Goal: Task Accomplishment & Management: Complete application form

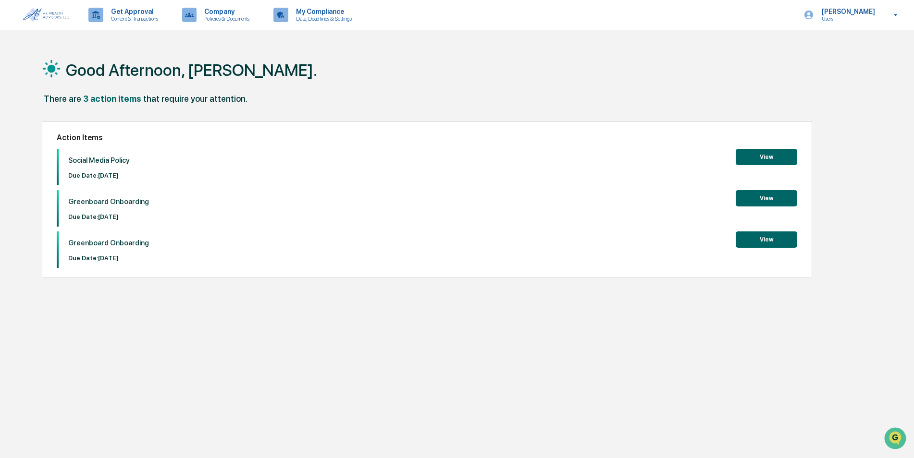
click at [764, 157] on button "View" at bounding box center [765, 157] width 61 height 16
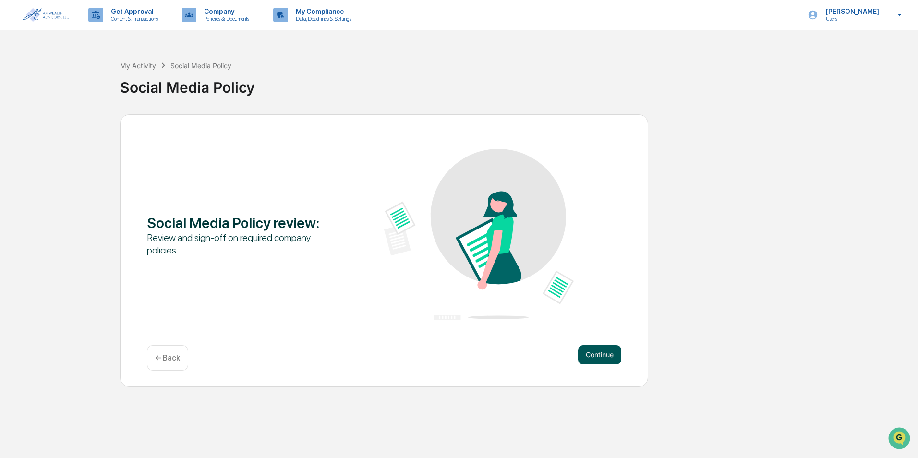
click at [587, 350] on button "Continue" at bounding box center [599, 354] width 43 height 19
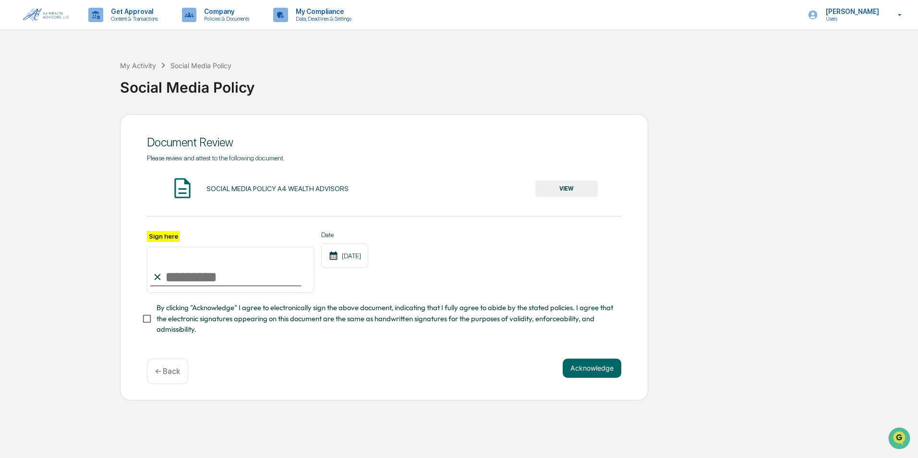
click at [566, 187] on button "VIEW" at bounding box center [567, 189] width 62 height 16
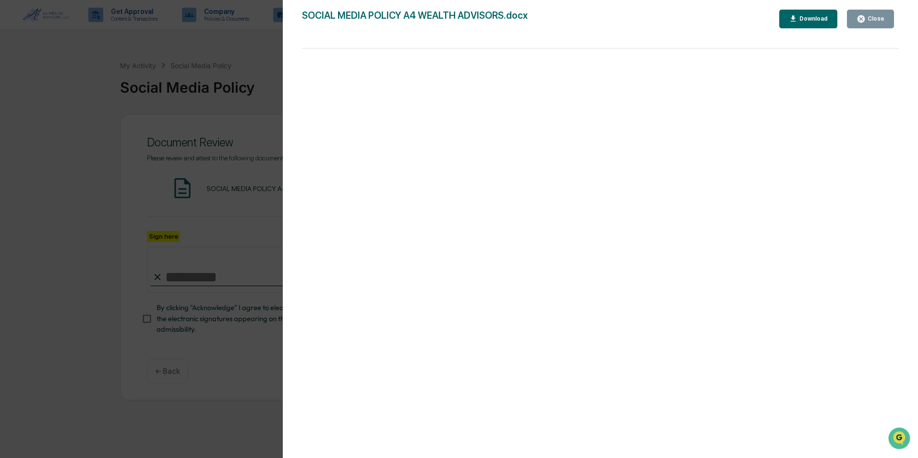
click at [868, 18] on div "Close" at bounding box center [875, 18] width 19 height 7
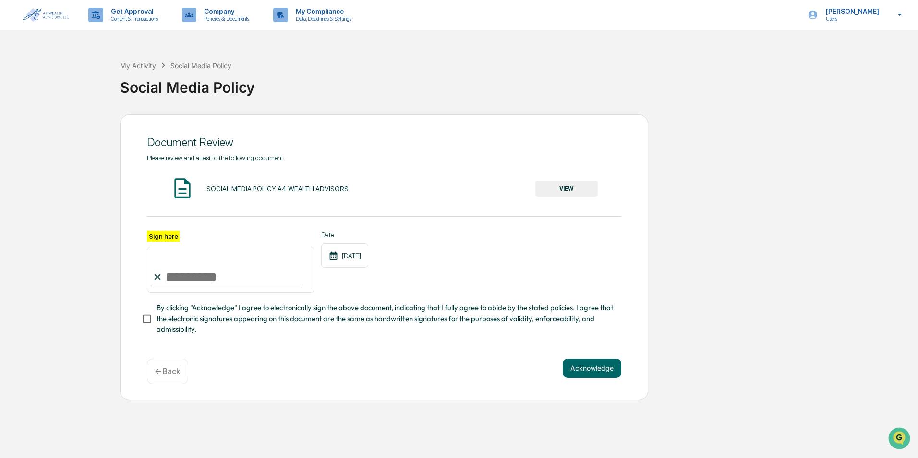
click at [166, 269] on input "Sign here" at bounding box center [231, 270] width 168 height 46
type input "**********"
click at [593, 368] on button "Acknowledge" at bounding box center [592, 368] width 59 height 19
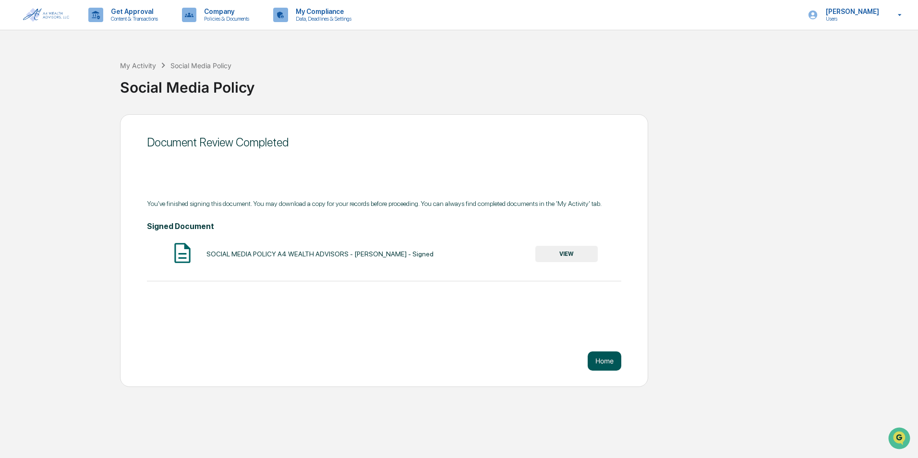
click at [595, 364] on button "Home" at bounding box center [605, 361] width 34 height 19
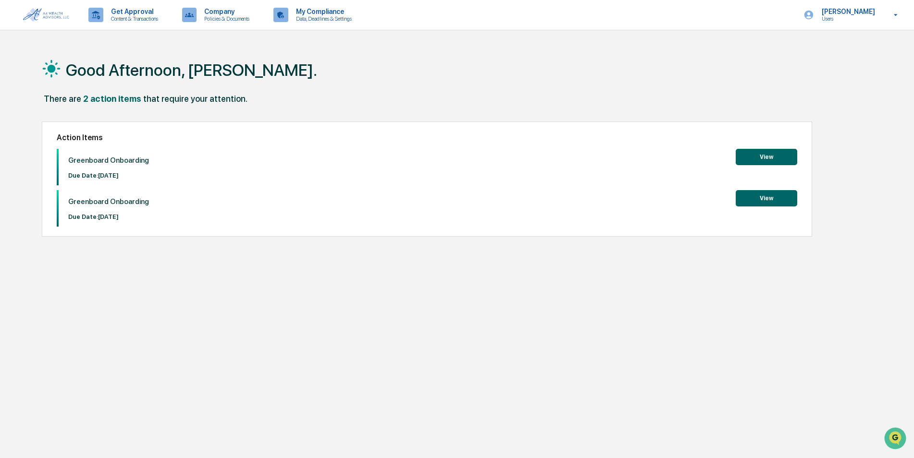
click at [781, 157] on button "View" at bounding box center [765, 157] width 61 height 16
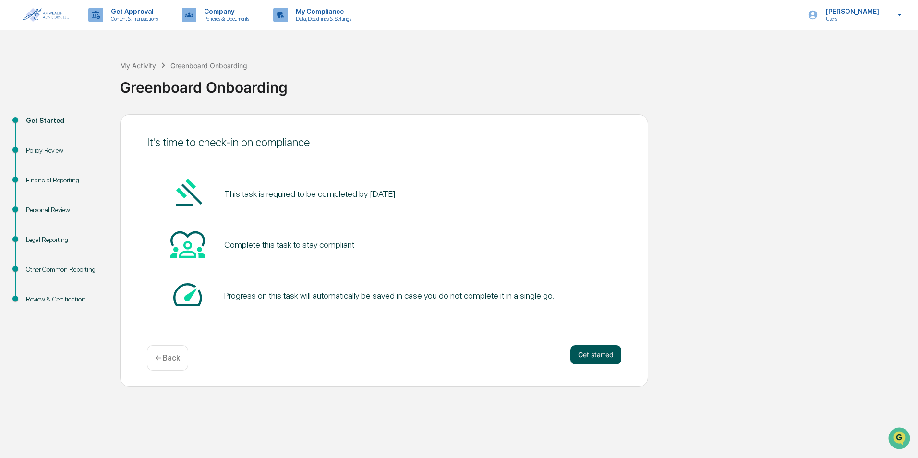
click at [587, 354] on button "Get started" at bounding box center [596, 354] width 51 height 19
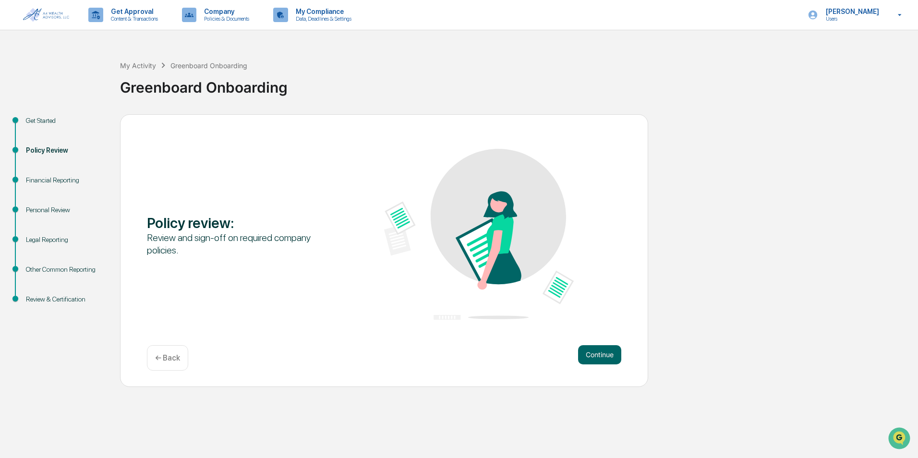
click at [587, 354] on button "Continue" at bounding box center [599, 354] width 43 height 19
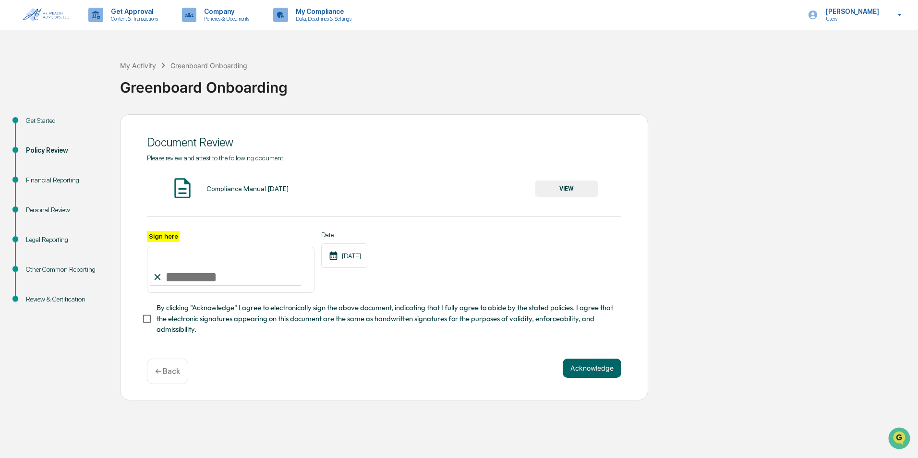
click at [575, 191] on button "VIEW" at bounding box center [567, 189] width 62 height 16
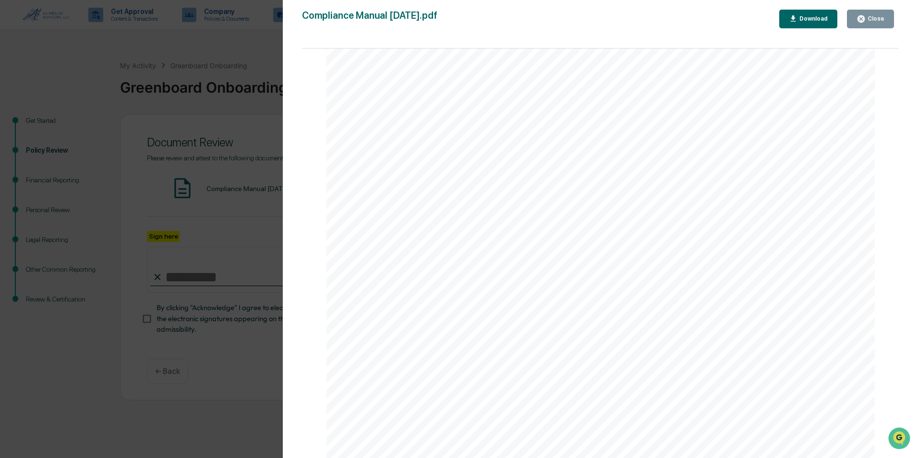
scroll to position [55656, 0]
click at [879, 13] on button "Close" at bounding box center [870, 19] width 47 height 19
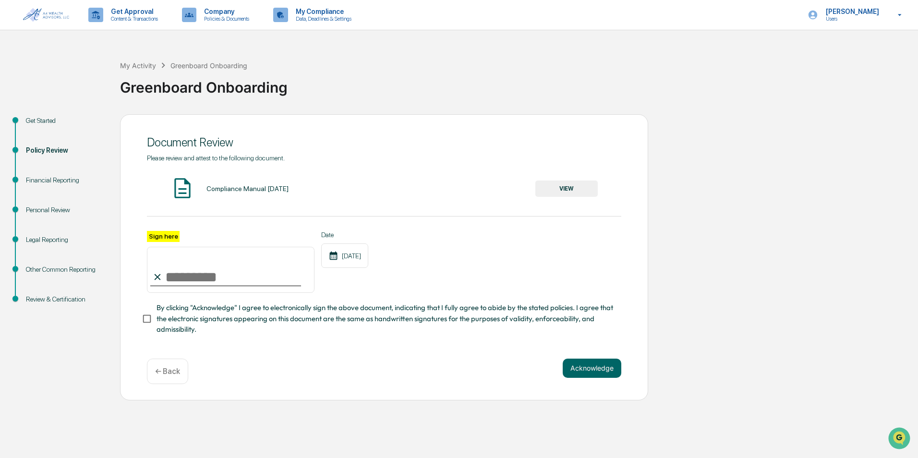
click at [178, 281] on input "Sign here" at bounding box center [231, 270] width 168 height 46
type input "**********"
click at [594, 373] on button "Acknowledge" at bounding box center [592, 368] width 59 height 19
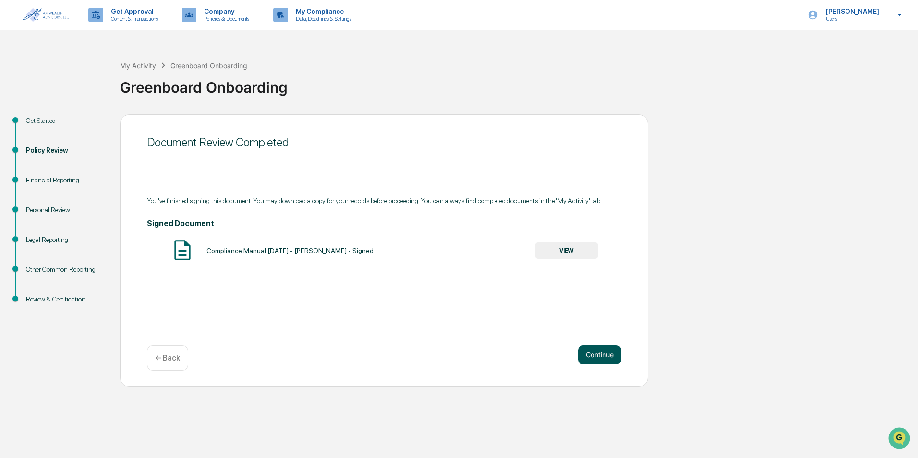
click at [598, 352] on button "Continue" at bounding box center [599, 354] width 43 height 19
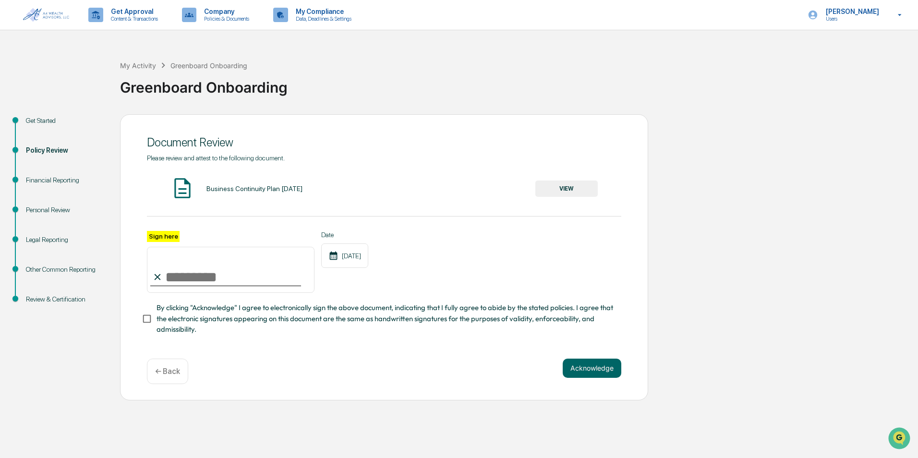
click at [569, 187] on button "VIEW" at bounding box center [567, 189] width 62 height 16
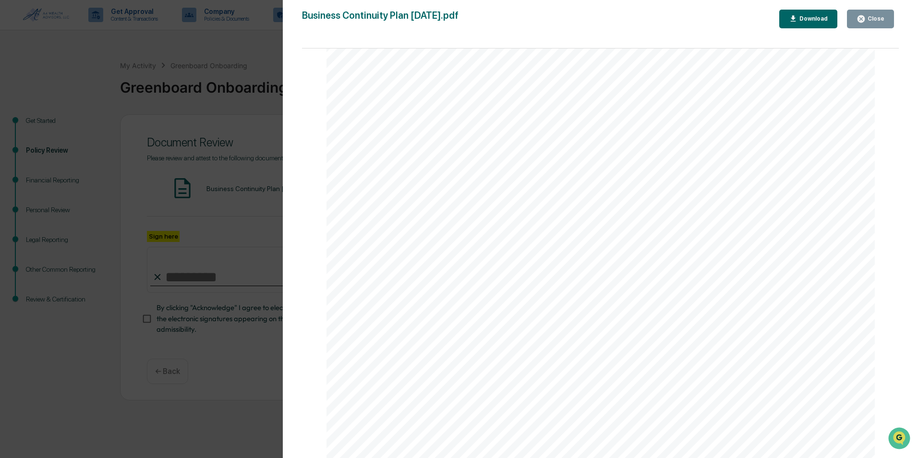
scroll to position [2547, 0]
click at [866, 16] on icon "button" at bounding box center [861, 18] width 9 height 9
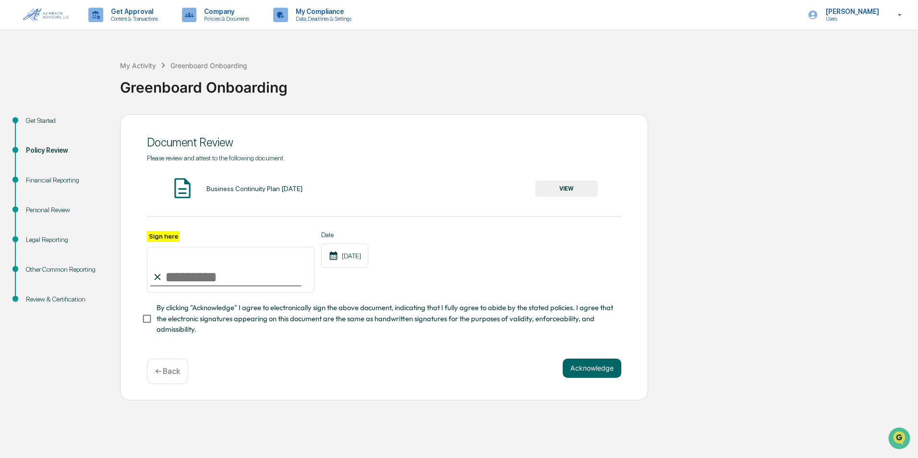
click at [183, 281] on input "Sign here" at bounding box center [231, 270] width 168 height 46
type input "**********"
click at [580, 371] on button "Acknowledge" at bounding box center [592, 368] width 59 height 19
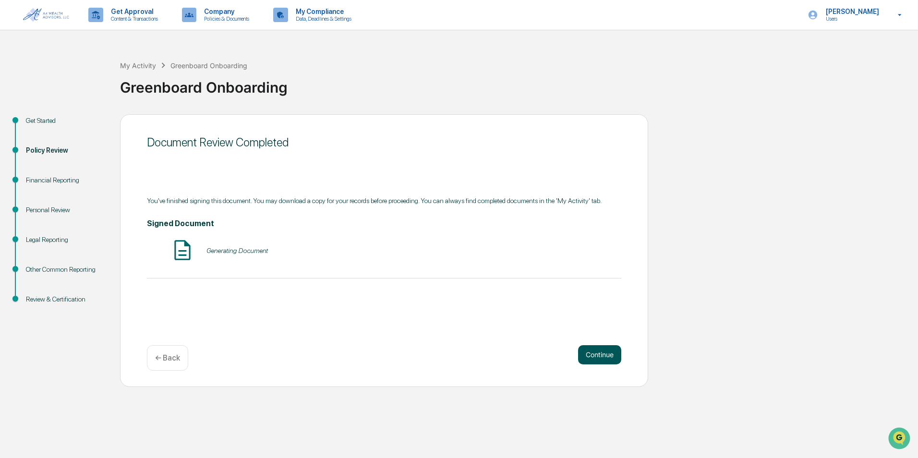
click at [603, 352] on button "Continue" at bounding box center [599, 354] width 43 height 19
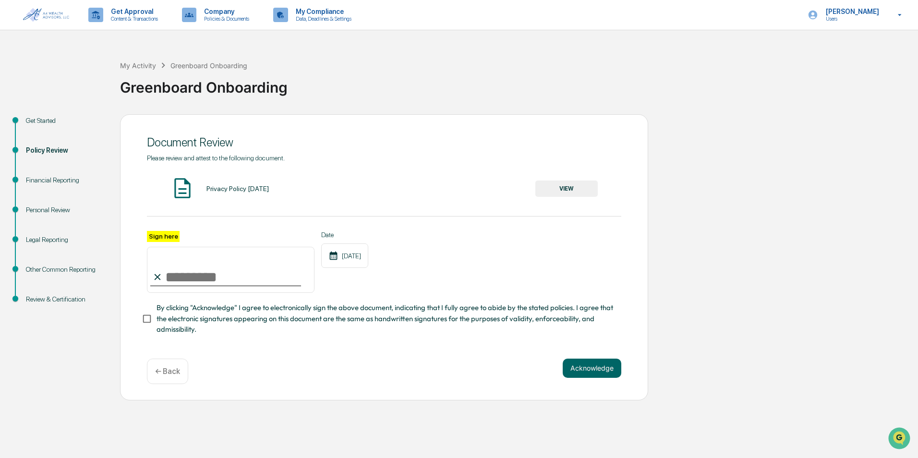
click at [230, 186] on div "Privacy Policy 1.24.25" at bounding box center [238, 189] width 62 height 8
click at [572, 181] on button "VIEW" at bounding box center [567, 189] width 62 height 16
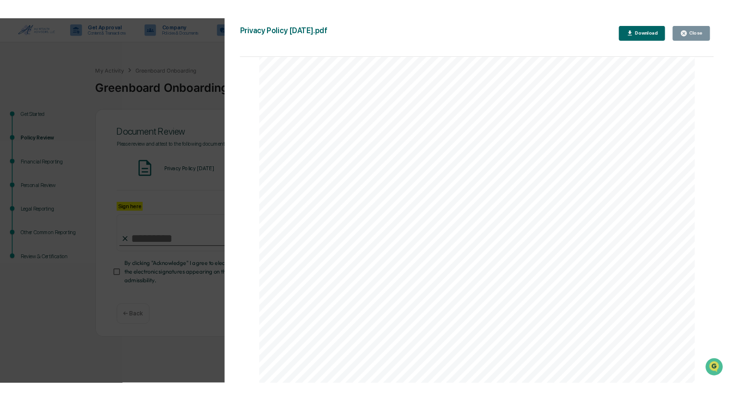
scroll to position [1064, 0]
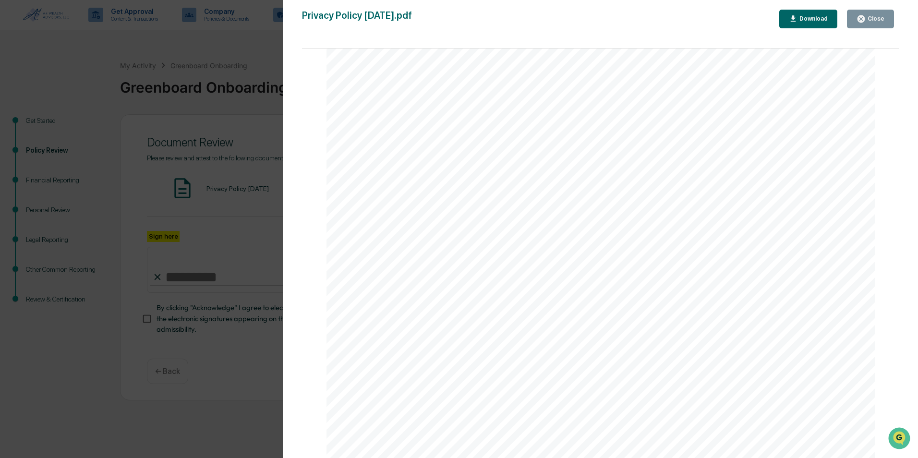
click at [879, 14] on div "Close" at bounding box center [871, 18] width 28 height 9
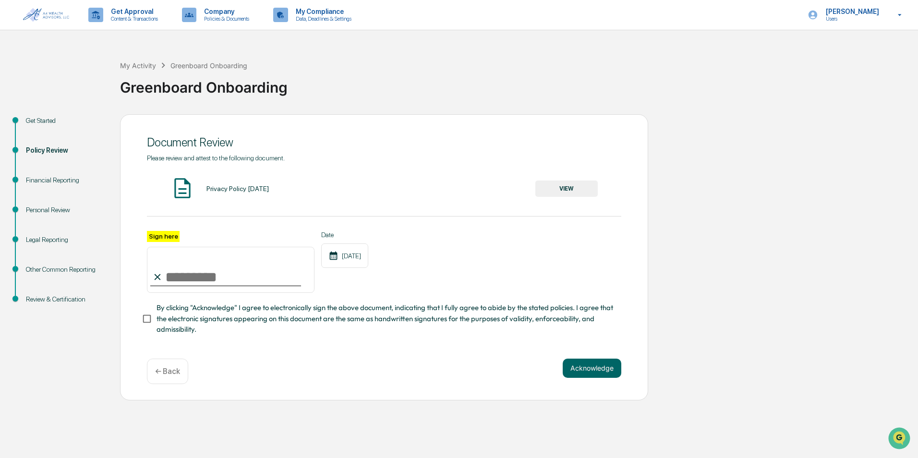
click at [189, 280] on input "Sign here" at bounding box center [231, 270] width 168 height 46
type input "**********"
click at [593, 369] on button "Acknowledge" at bounding box center [592, 368] width 59 height 19
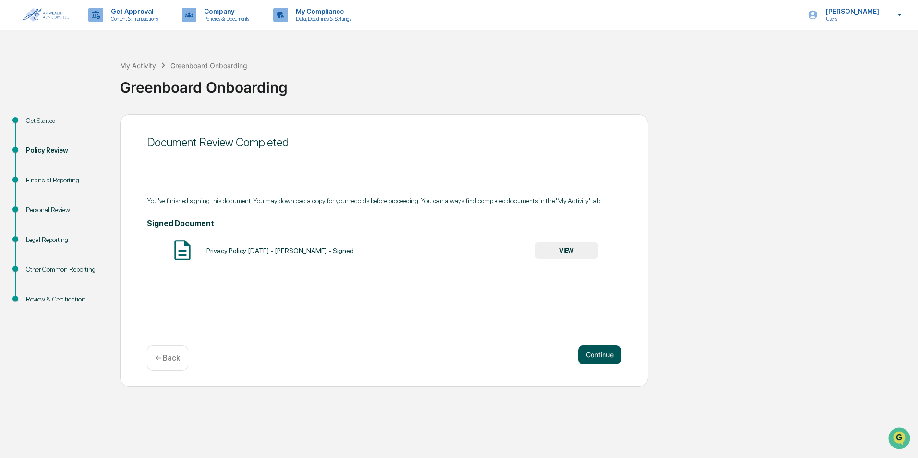
click at [590, 347] on button "Continue" at bounding box center [599, 354] width 43 height 19
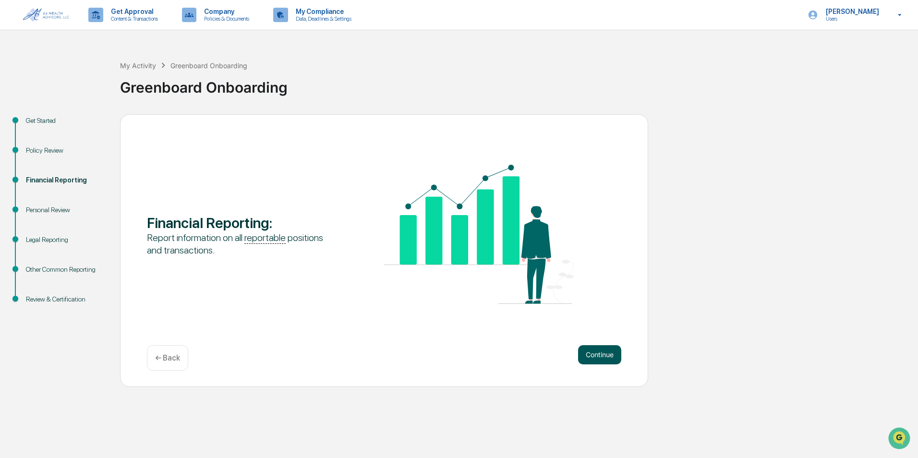
click at [597, 358] on button "Continue" at bounding box center [599, 354] width 43 height 19
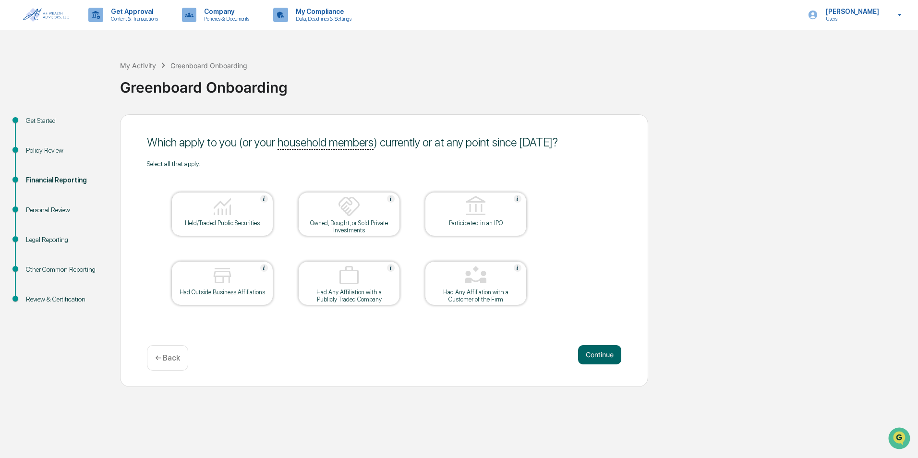
click at [215, 218] on div at bounding box center [222, 207] width 96 height 24
click at [601, 355] on button "Continue" at bounding box center [599, 354] width 43 height 19
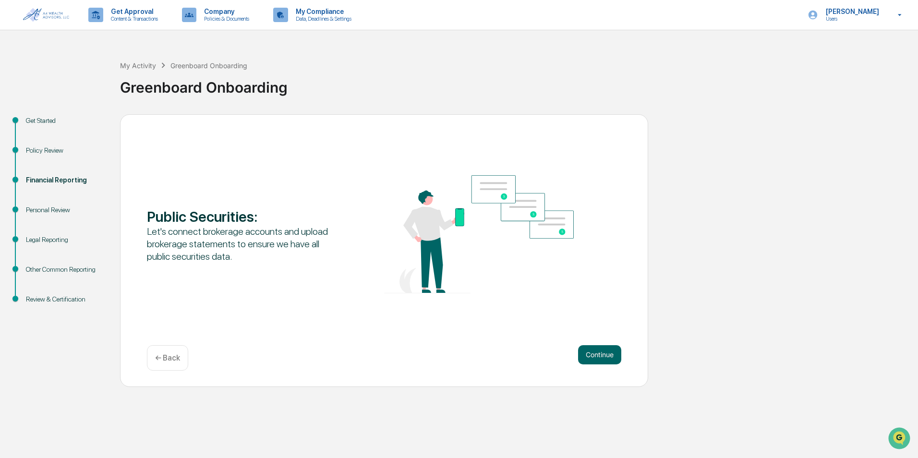
click at [601, 355] on button "Continue" at bounding box center [599, 354] width 43 height 19
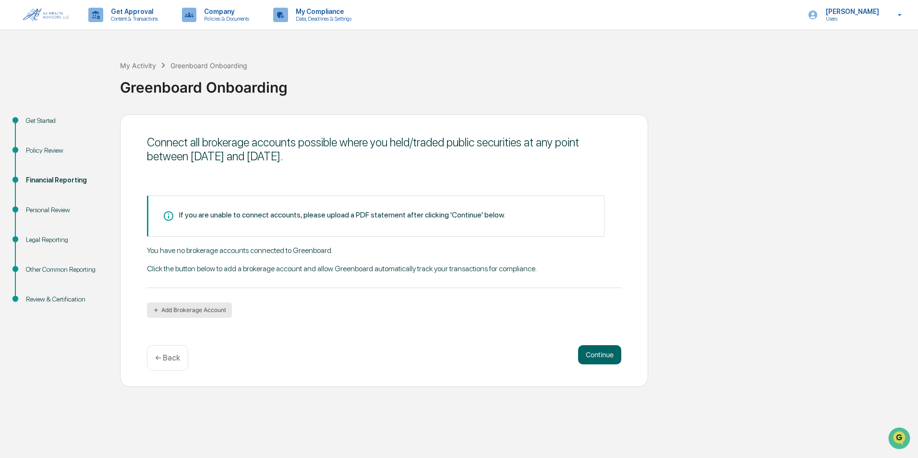
click at [197, 310] on button "Add Brokerage Account" at bounding box center [189, 310] width 85 height 15
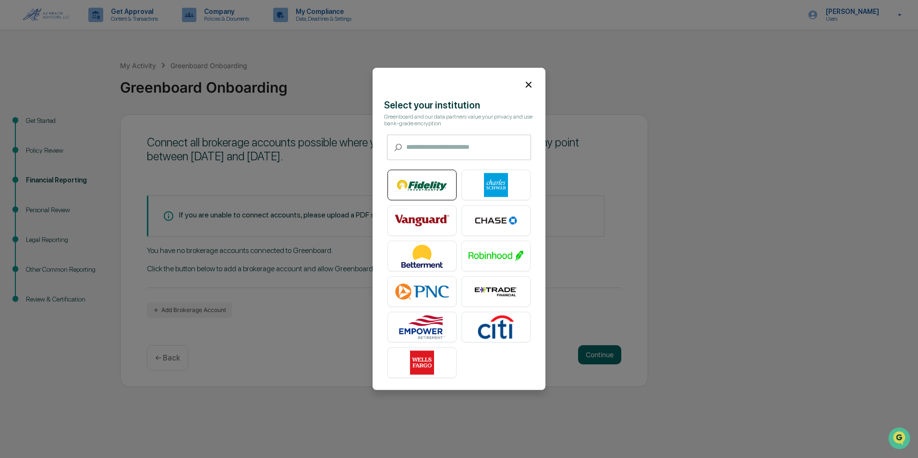
click at [425, 188] on img at bounding box center [422, 185] width 55 height 24
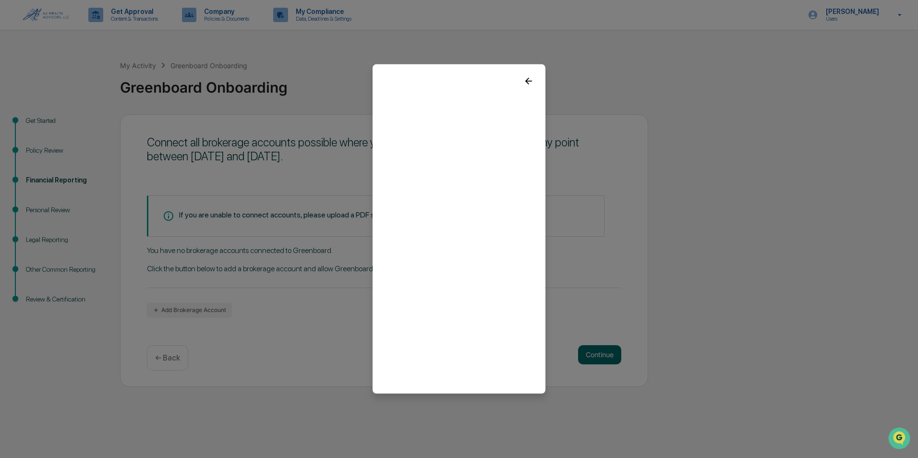
click at [529, 82] on icon at bounding box center [529, 81] width 11 height 11
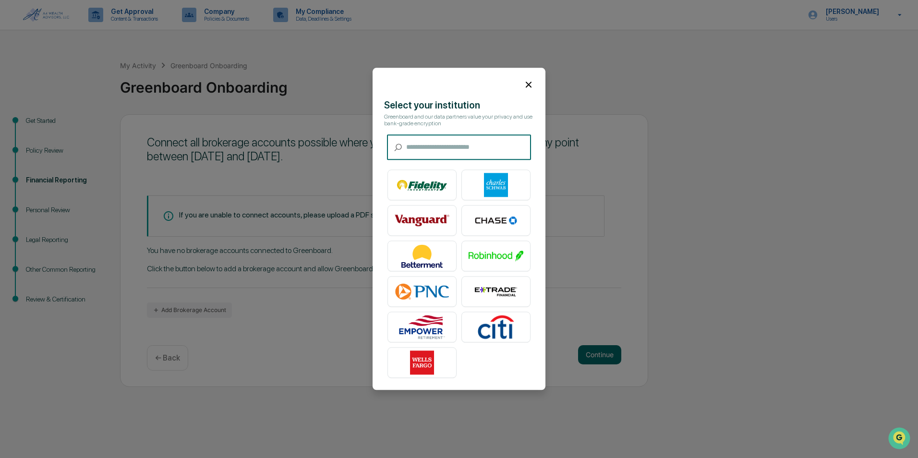
click at [435, 150] on input "text" at bounding box center [468, 147] width 125 height 25
click at [419, 179] on img at bounding box center [422, 185] width 55 height 24
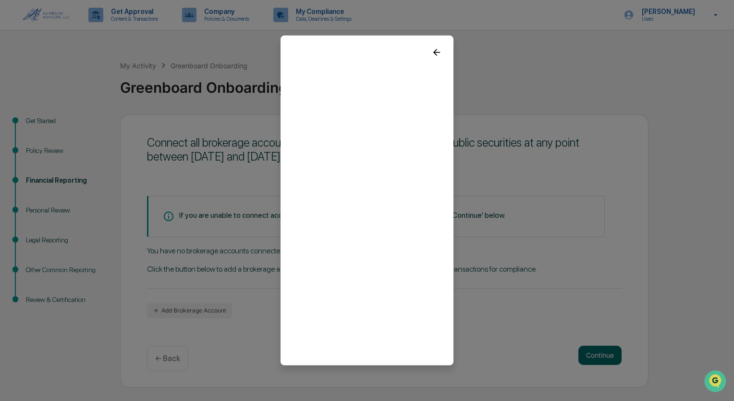
click at [438, 51] on icon at bounding box center [436, 52] width 11 height 11
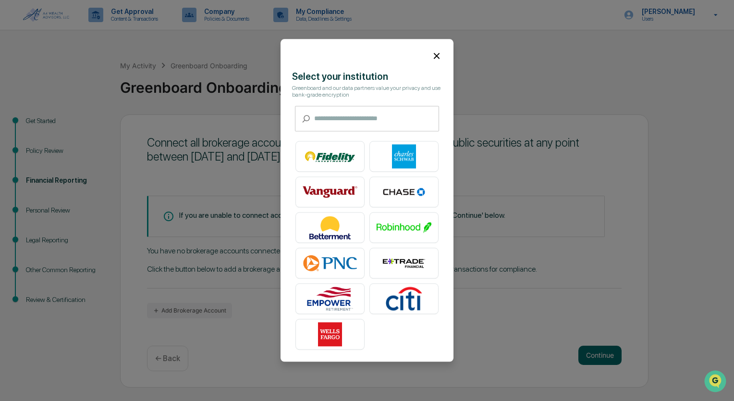
click at [437, 53] on icon at bounding box center [436, 55] width 11 height 11
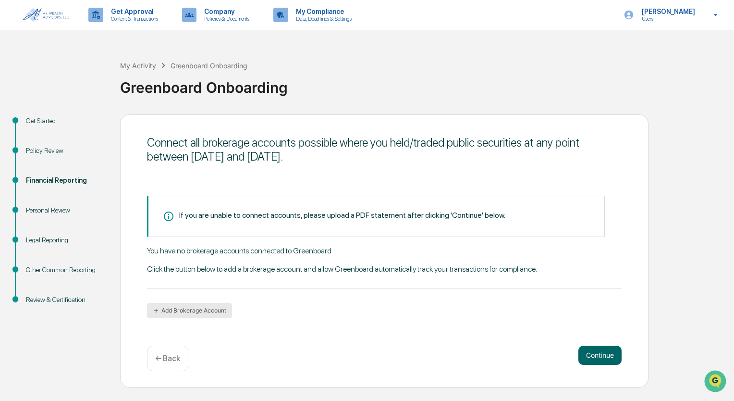
click at [156, 308] on icon "button" at bounding box center [156, 310] width 7 height 7
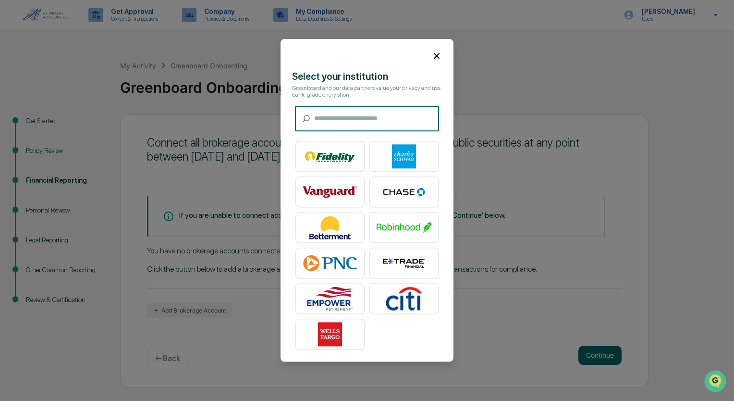
click at [435, 55] on icon at bounding box center [436, 55] width 11 height 11
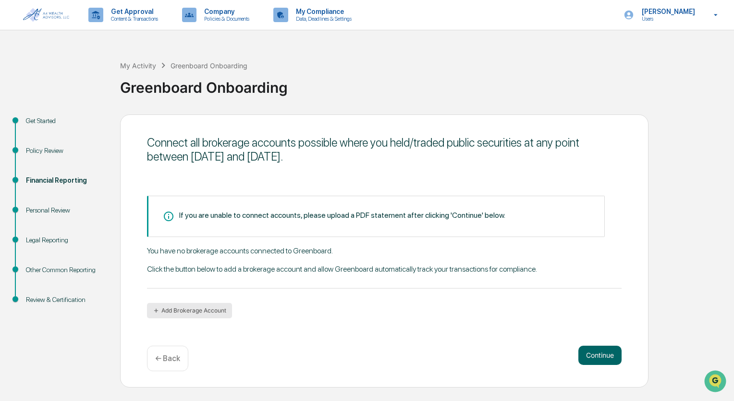
click at [187, 306] on button "Add Brokerage Account" at bounding box center [189, 310] width 85 height 15
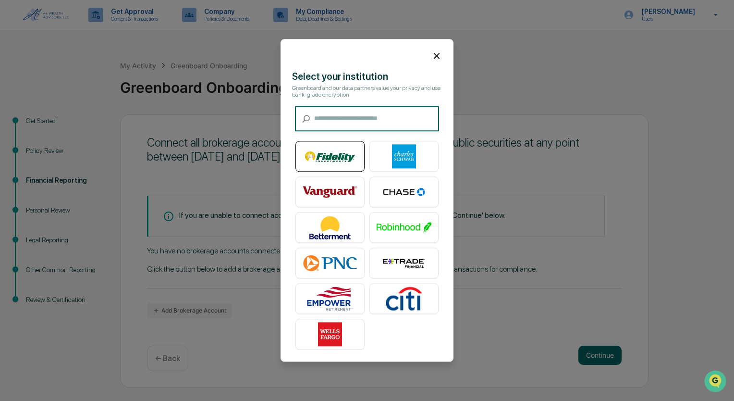
click at [329, 155] on img at bounding box center [330, 157] width 55 height 24
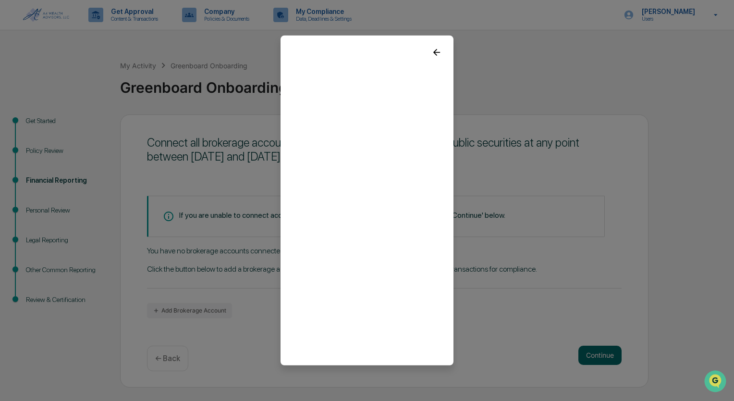
click at [438, 53] on icon at bounding box center [436, 52] width 11 height 11
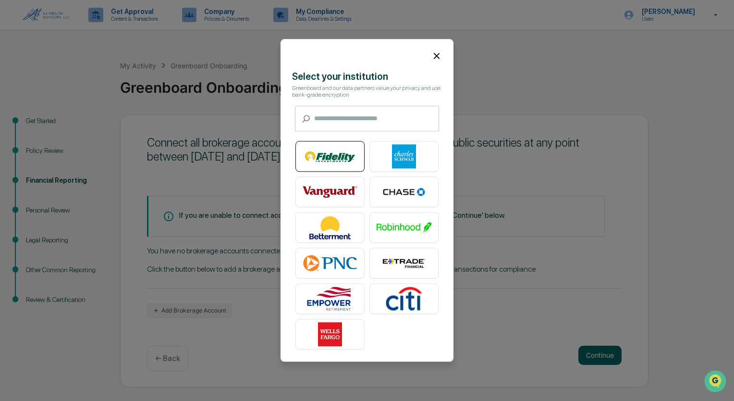
click at [325, 148] on img at bounding box center [330, 157] width 55 height 24
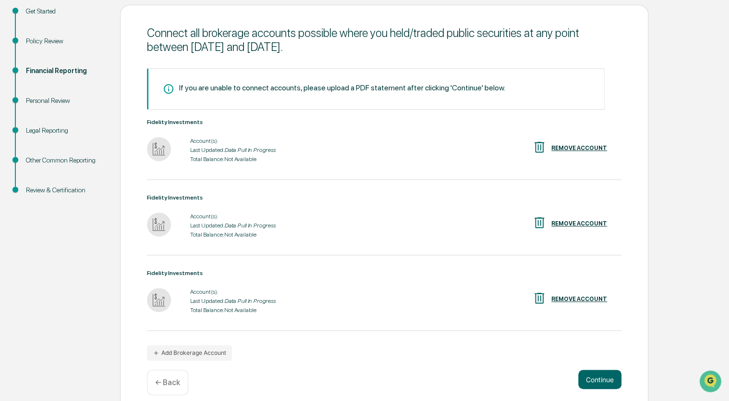
scroll to position [122, 0]
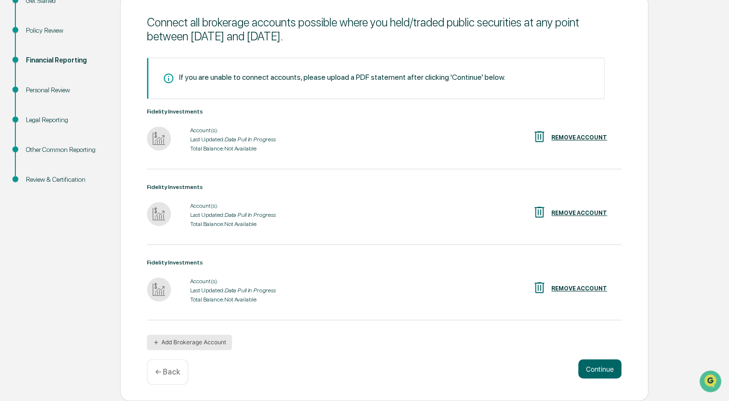
click at [186, 342] on button "Add Brokerage Account" at bounding box center [189, 341] width 85 height 15
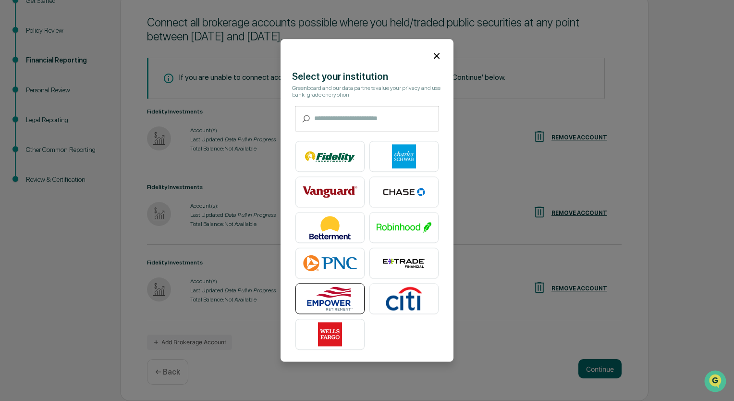
click at [336, 294] on img at bounding box center [330, 299] width 55 height 24
click at [319, 295] on img at bounding box center [330, 299] width 55 height 24
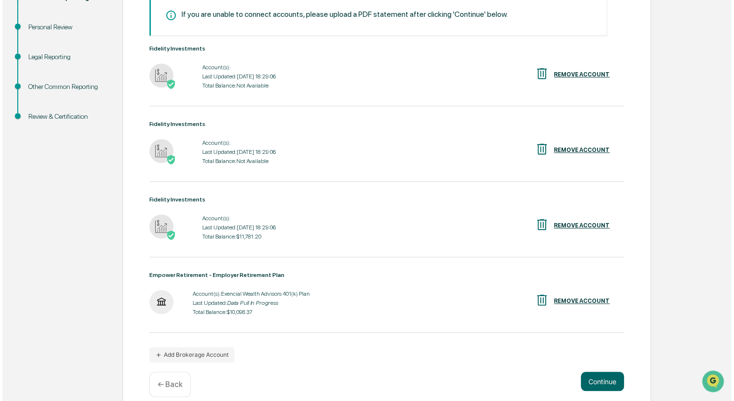
scroll to position [198, 0]
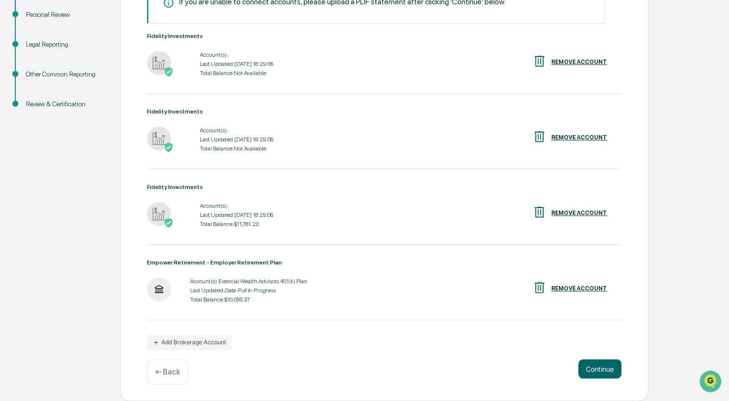
click at [577, 135] on div "REMOVE ACCOUNT" at bounding box center [579, 137] width 56 height 7
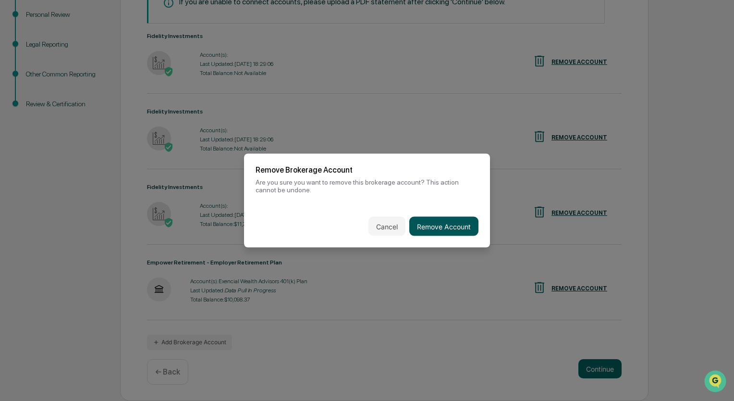
click at [434, 224] on button "Remove Account" at bounding box center [443, 226] width 69 height 19
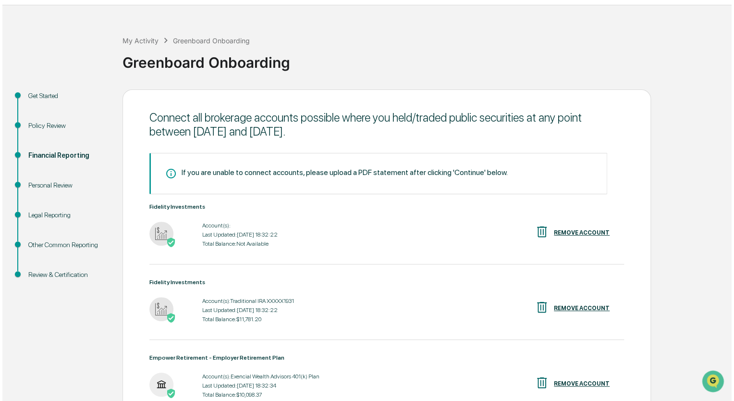
scroll to position [48, 0]
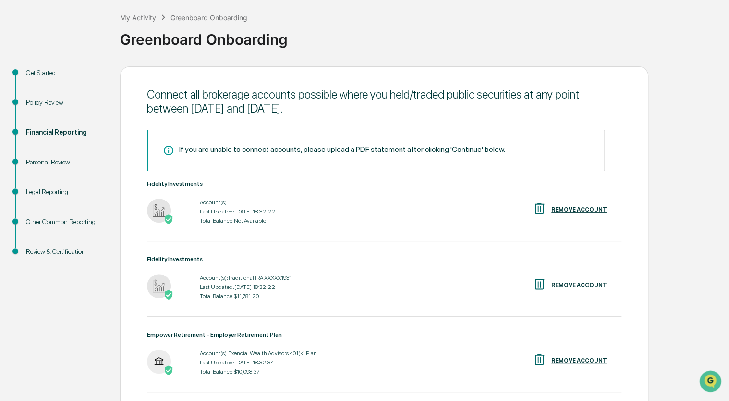
click at [580, 208] on div "REMOVE ACCOUNT" at bounding box center [579, 209] width 56 height 7
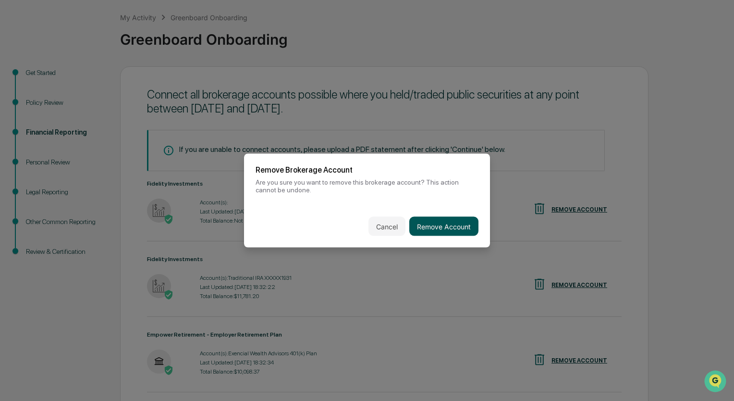
click at [442, 228] on button "Remove Account" at bounding box center [443, 226] width 69 height 19
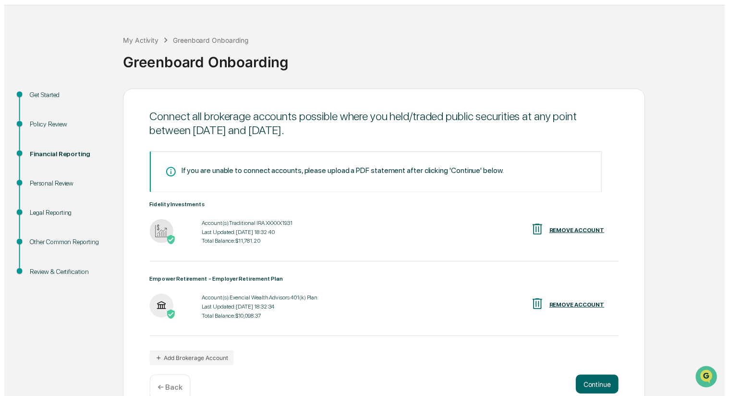
scroll to position [46, 0]
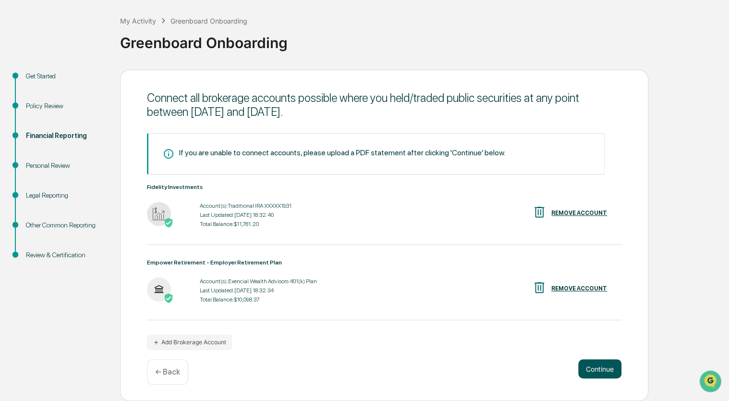
click at [598, 369] on button "Continue" at bounding box center [599, 368] width 43 height 19
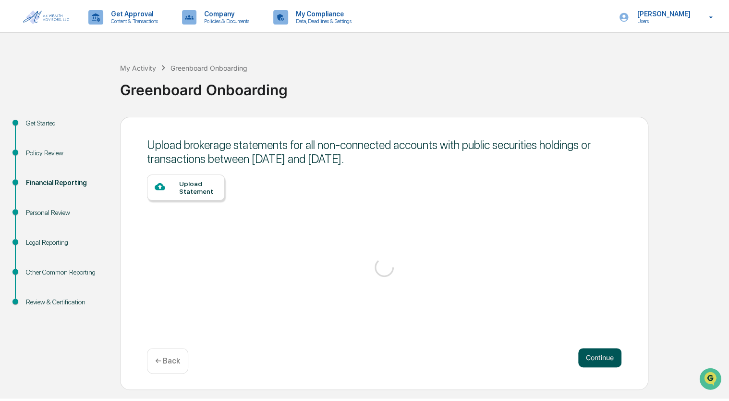
scroll to position [0, 0]
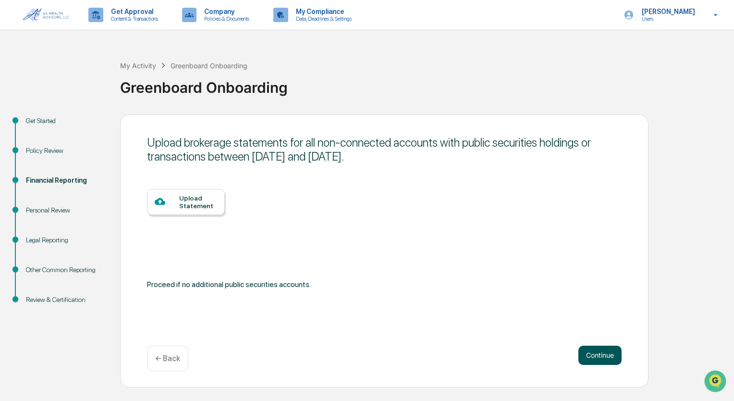
click at [596, 355] on button "Continue" at bounding box center [599, 354] width 43 height 19
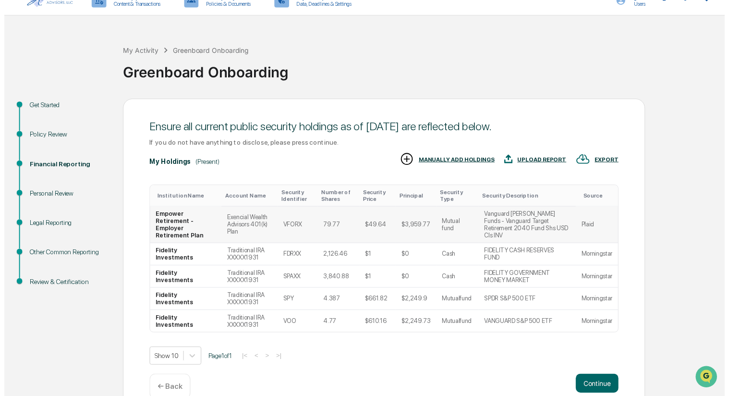
scroll to position [27, 0]
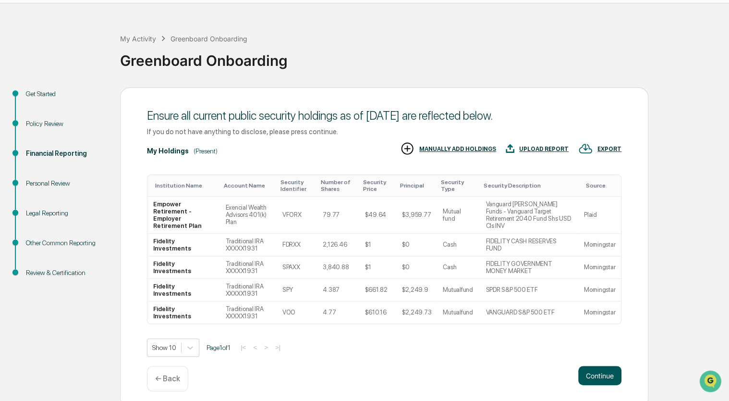
click at [604, 371] on button "Continue" at bounding box center [599, 375] width 43 height 19
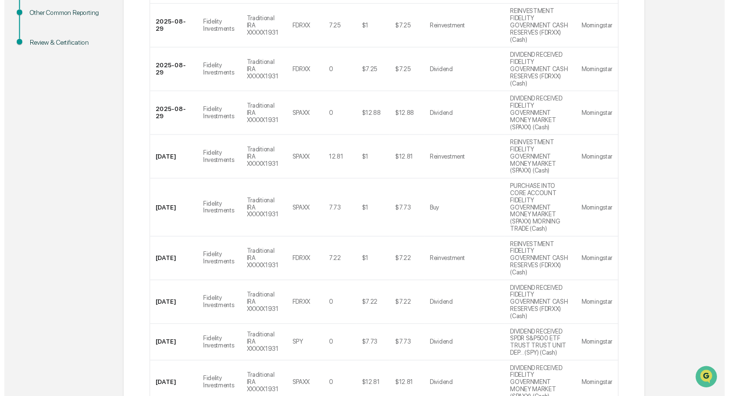
scroll to position [257, 0]
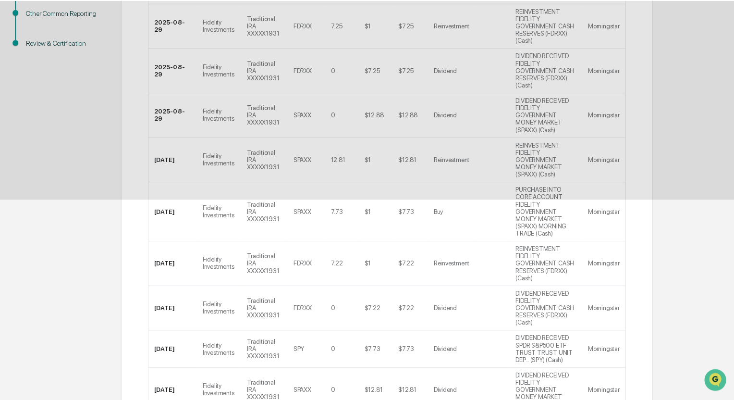
scroll to position [0, 0]
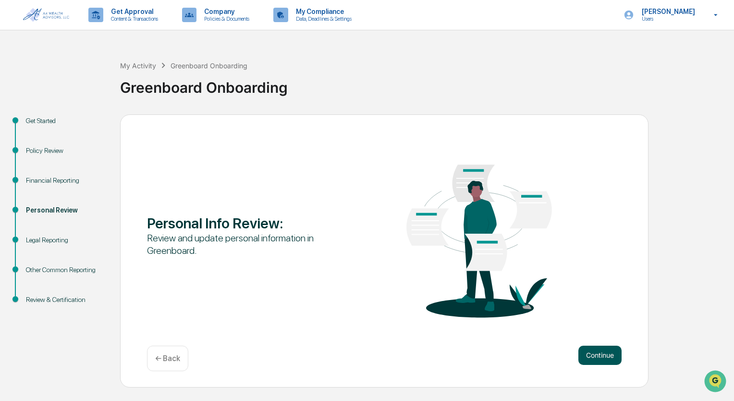
click at [599, 350] on button "Continue" at bounding box center [599, 354] width 43 height 19
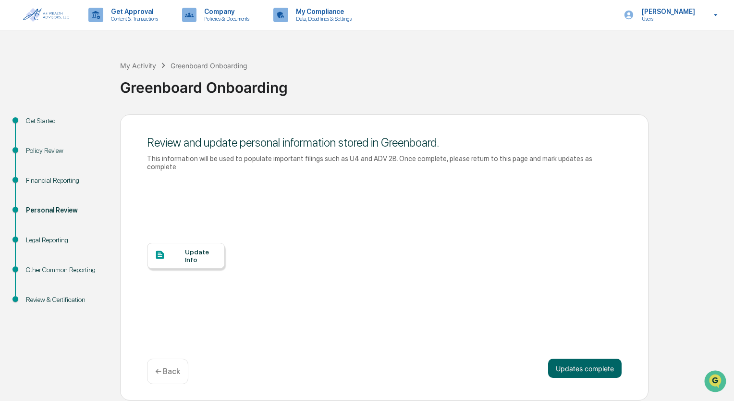
click at [190, 248] on div "Update Info" at bounding box center [201, 255] width 32 height 15
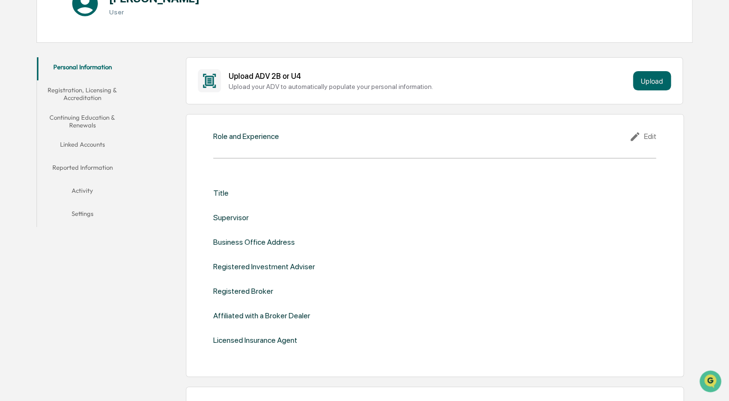
scroll to position [144, 0]
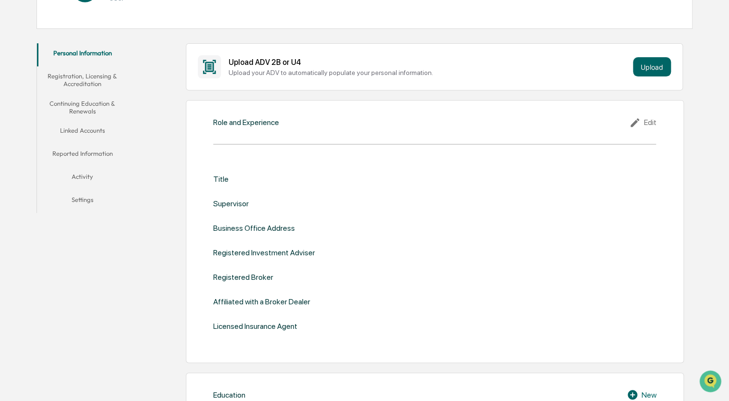
click at [651, 122] on div "Edit" at bounding box center [642, 123] width 27 height 12
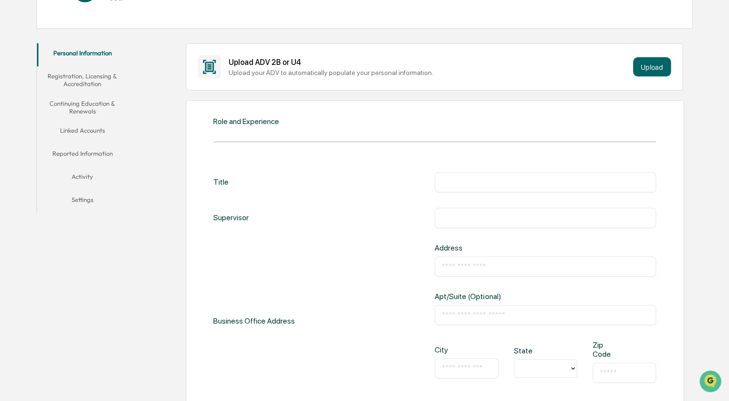
click at [475, 180] on input "text" at bounding box center [545, 182] width 207 height 10
type input "**********"
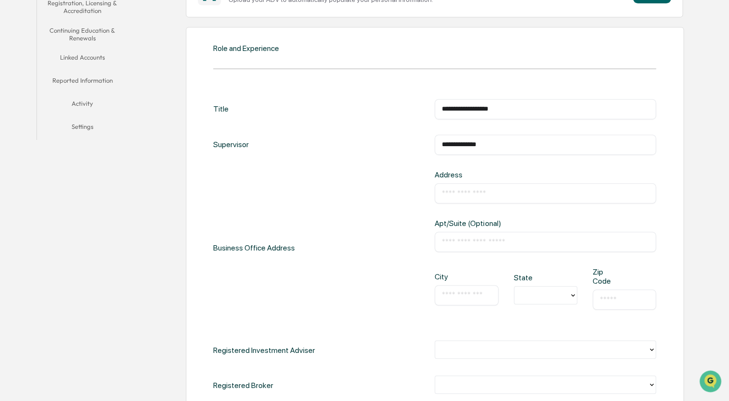
scroll to position [240, 0]
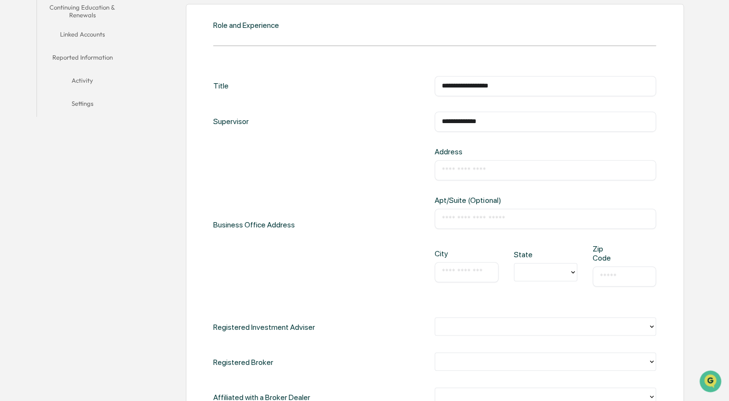
type input "**********"
click at [458, 171] on input "text" at bounding box center [545, 170] width 207 height 10
type input "**********"
type input "**"
click at [450, 272] on input "text" at bounding box center [466, 272] width 49 height 10
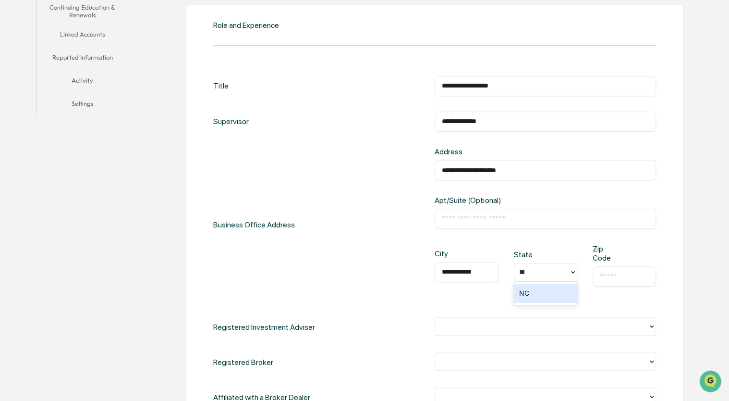
type input "**********"
click at [627, 273] on input "text" at bounding box center [624, 276] width 49 height 10
type input "*****"
click at [265, 282] on div "Business Office Address" at bounding box center [254, 224] width 82 height 155
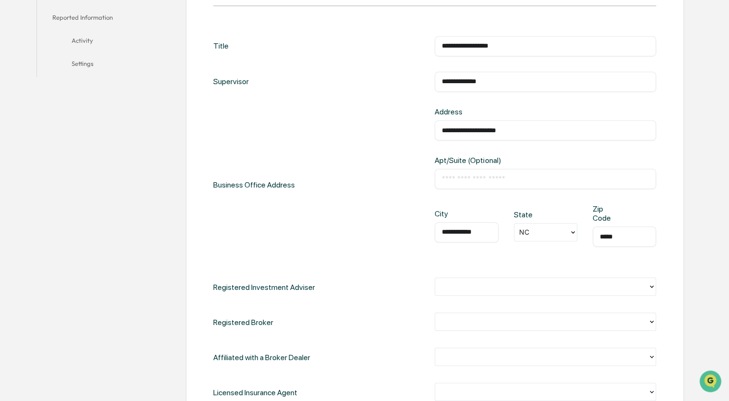
scroll to position [336, 0]
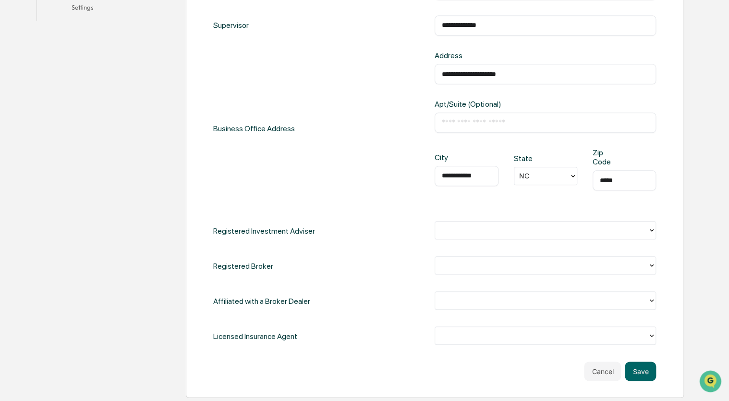
click at [651, 230] on icon at bounding box center [652, 230] width 4 height 2
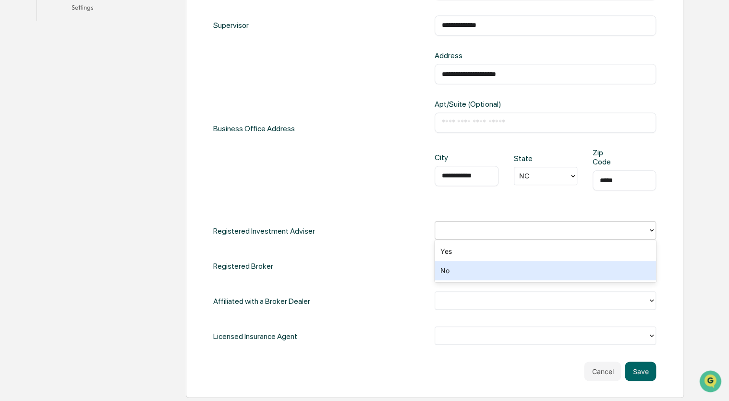
click at [465, 272] on div "No" at bounding box center [545, 270] width 221 height 19
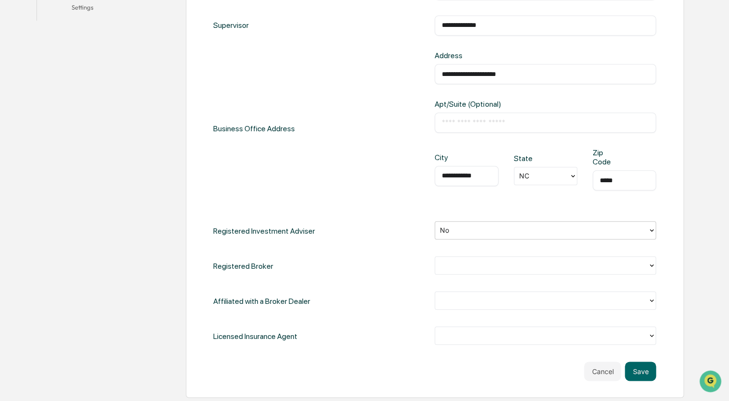
click at [650, 266] on icon at bounding box center [652, 265] width 8 height 8
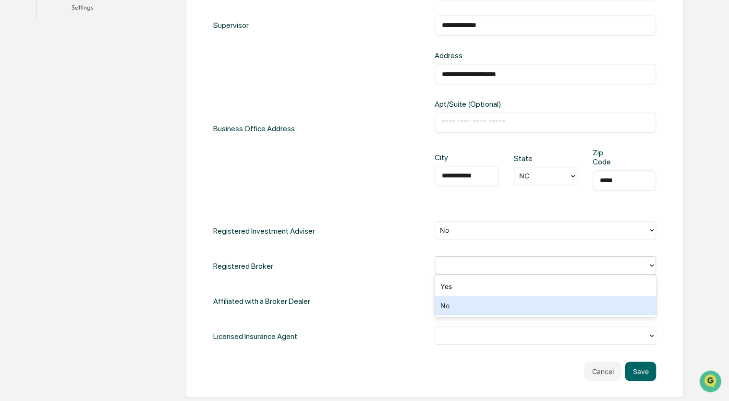
click at [493, 303] on div "No" at bounding box center [545, 305] width 221 height 19
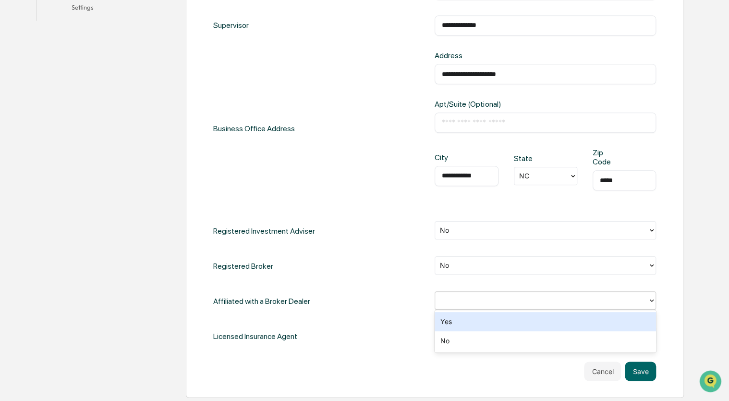
click at [650, 296] on icon at bounding box center [652, 300] width 8 height 8
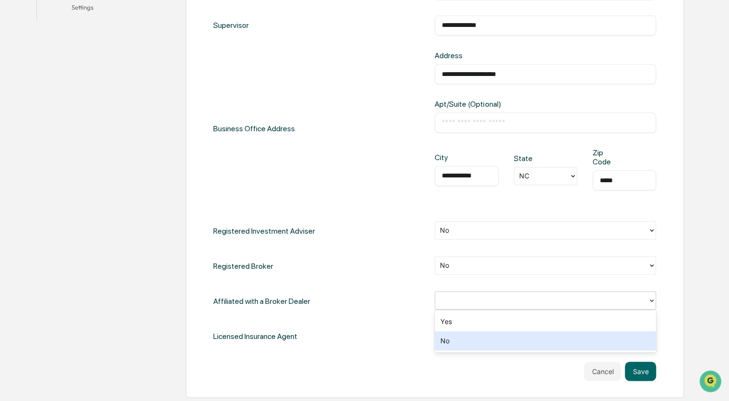
click at [445, 342] on div "No" at bounding box center [545, 340] width 221 height 19
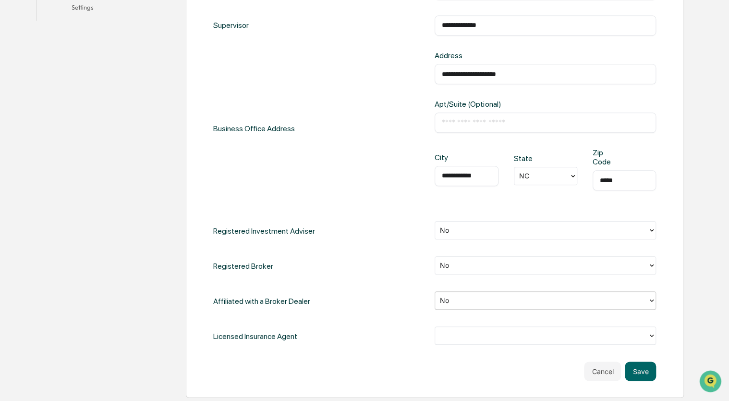
click at [649, 336] on icon at bounding box center [652, 335] width 8 height 8
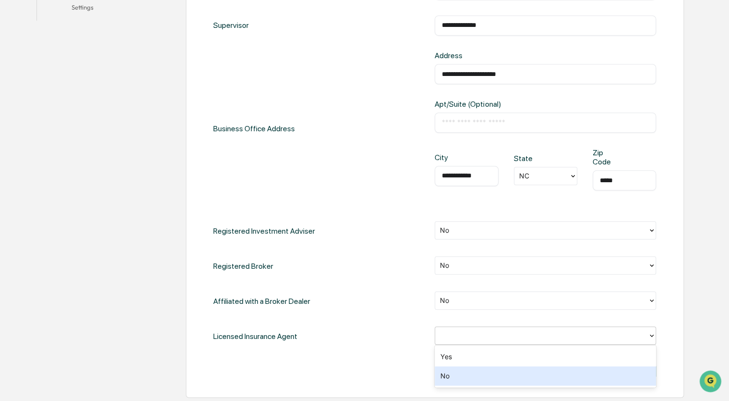
click at [476, 372] on div "No" at bounding box center [545, 375] width 221 height 19
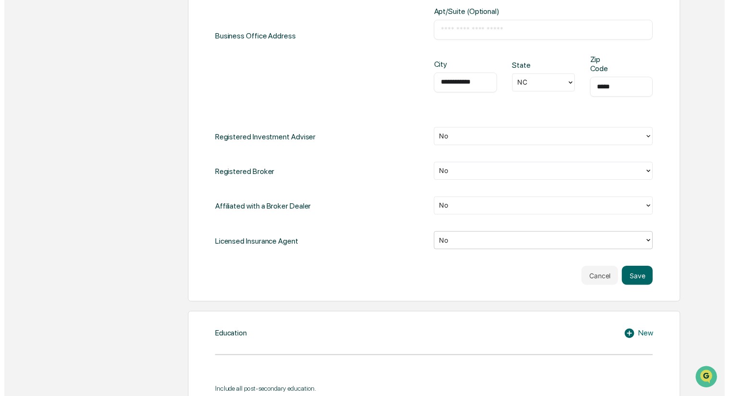
scroll to position [432, 0]
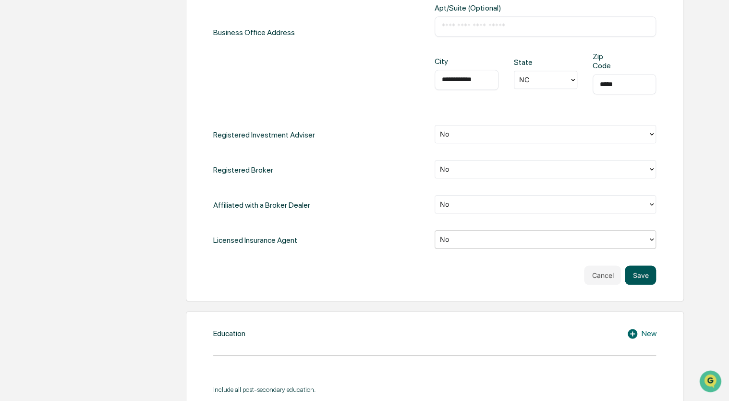
click at [643, 273] on button "Save" at bounding box center [640, 274] width 31 height 19
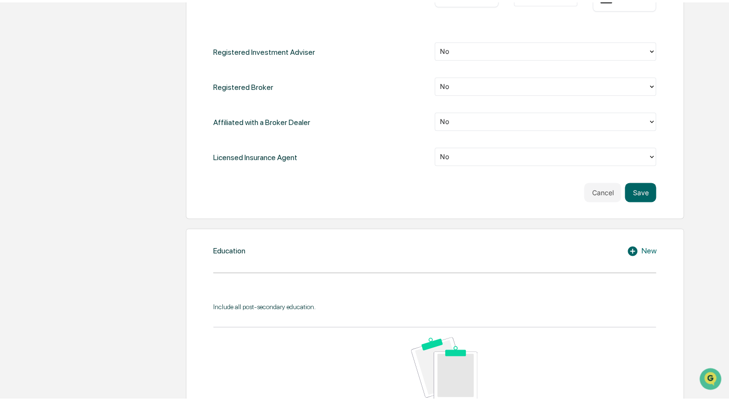
scroll to position [528, 0]
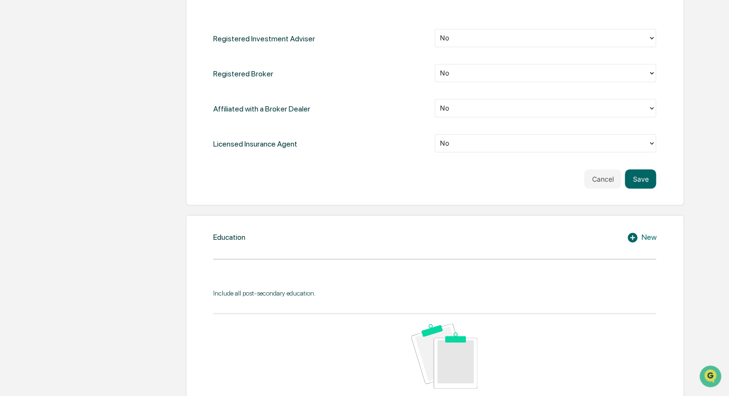
click at [647, 235] on div "New" at bounding box center [641, 238] width 29 height 12
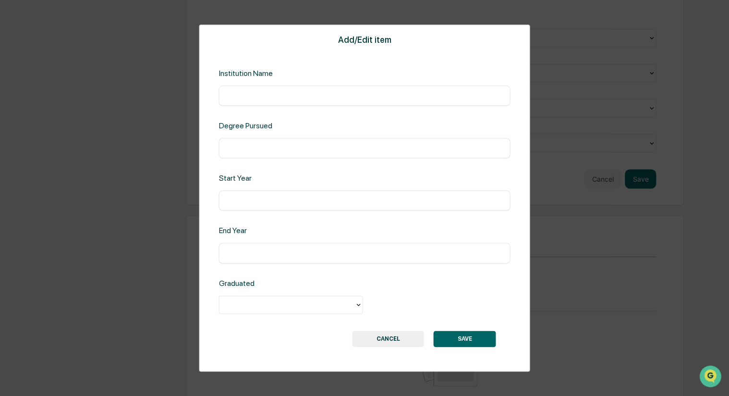
click at [243, 93] on input "text" at bounding box center [364, 96] width 277 height 10
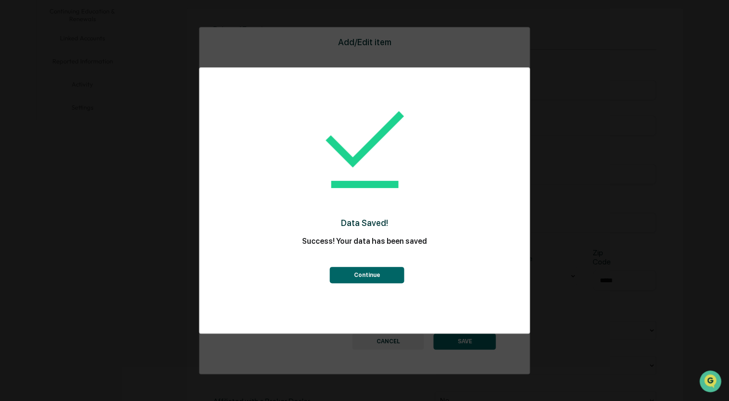
scroll to position [178, 0]
click at [370, 272] on button "Continue" at bounding box center [367, 275] width 74 height 16
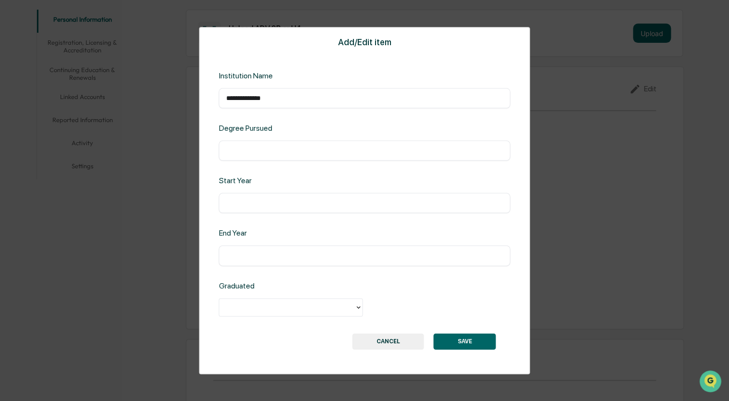
type input "**********"
click at [236, 203] on input "text" at bounding box center [364, 203] width 277 height 10
type input "****"
click at [237, 255] on input "text" at bounding box center [364, 256] width 277 height 10
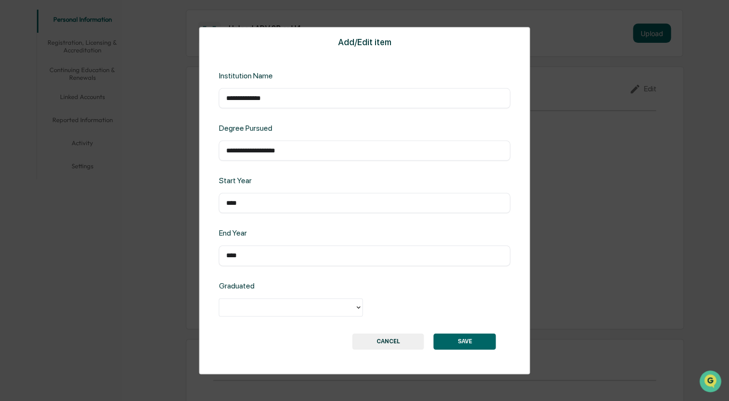
type input "****"
click at [360, 310] on icon at bounding box center [358, 307] width 8 height 8
click at [258, 329] on div "Yes" at bounding box center [291, 328] width 144 height 19
click at [465, 341] on button "SAVE" at bounding box center [465, 341] width 62 height 16
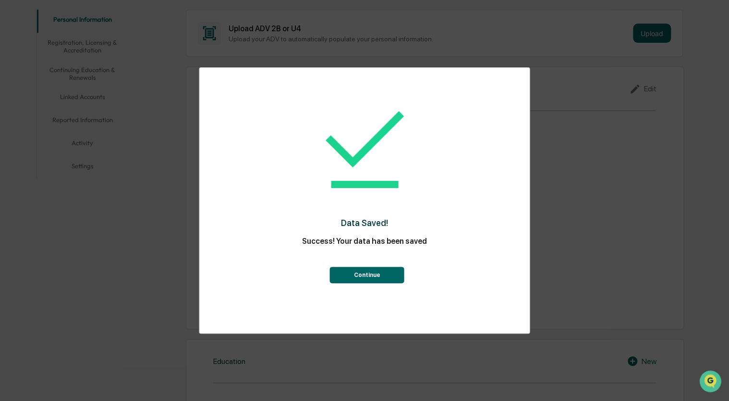
click at [362, 270] on button "Continue" at bounding box center [367, 275] width 74 height 16
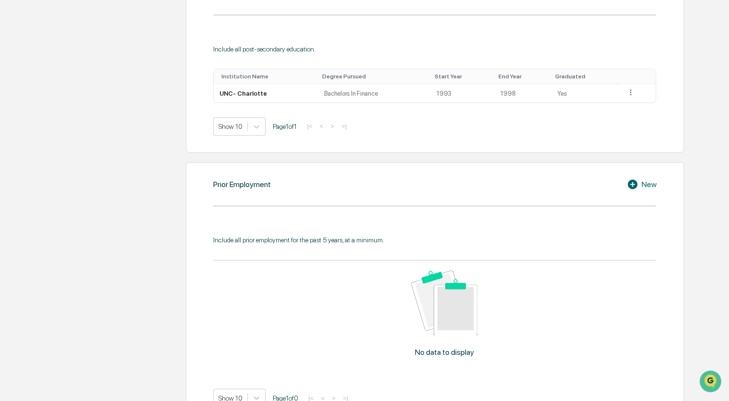
scroll to position [562, 0]
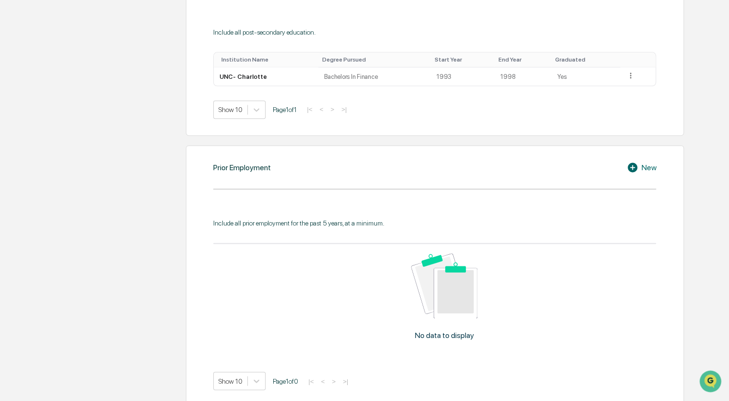
click at [650, 165] on div "New" at bounding box center [641, 167] width 29 height 12
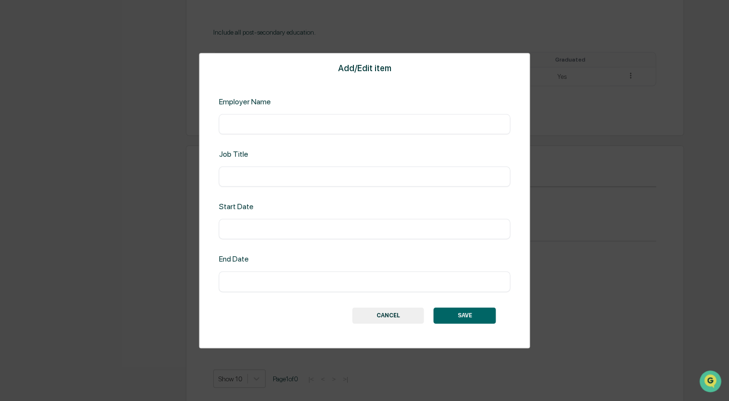
click at [248, 124] on input "text" at bounding box center [364, 124] width 277 height 10
type input "**********"
click at [236, 176] on input "text" at bounding box center [364, 176] width 277 height 10
type input "**********"
click at [258, 231] on input "text" at bounding box center [364, 229] width 277 height 10
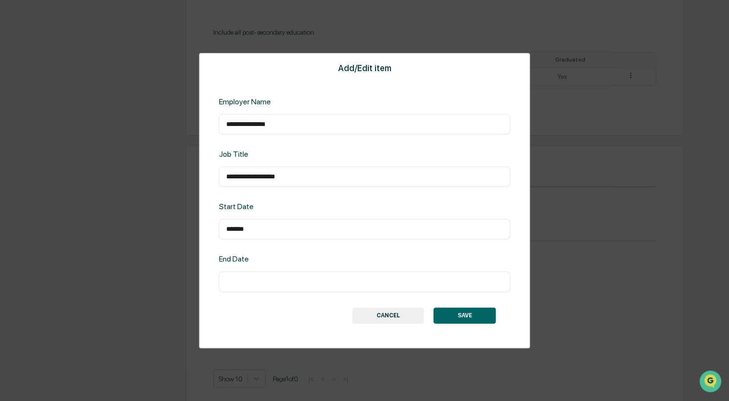
click at [239, 281] on input "text" at bounding box center [364, 282] width 277 height 10
click at [239, 226] on input "*******" at bounding box center [364, 229] width 277 height 10
type input "********"
click at [236, 279] on input "text" at bounding box center [364, 282] width 277 height 10
type input "**********"
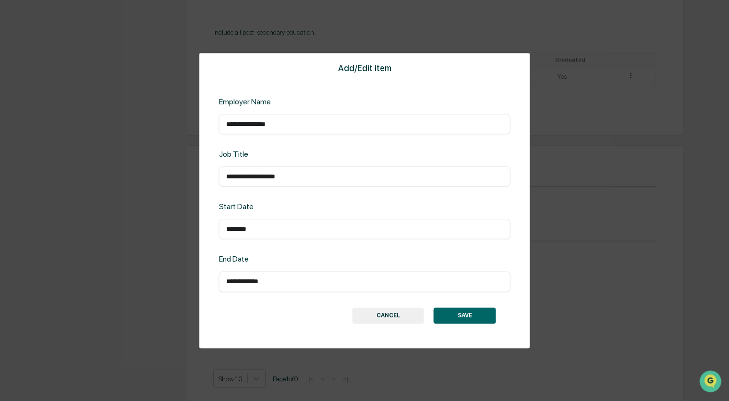
click at [463, 314] on button "SAVE" at bounding box center [465, 315] width 62 height 16
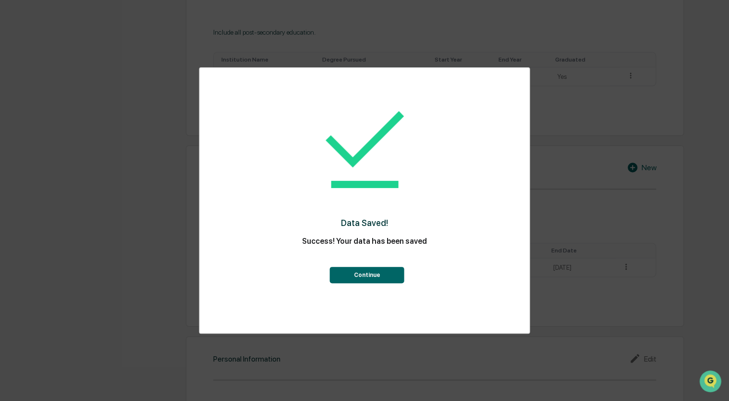
click at [371, 272] on button "Continue" at bounding box center [367, 275] width 74 height 16
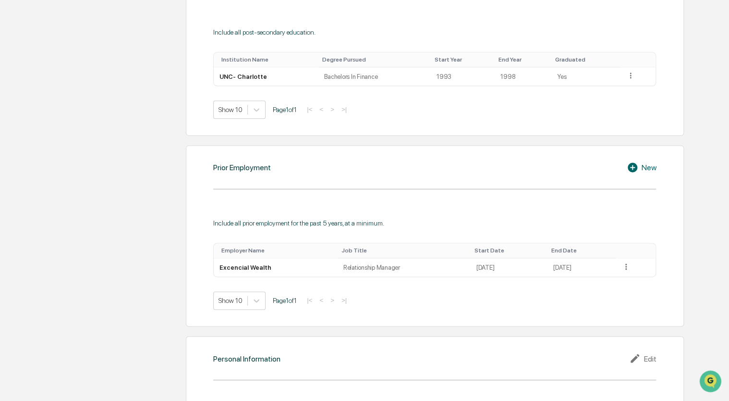
click at [645, 165] on div "New" at bounding box center [641, 167] width 29 height 12
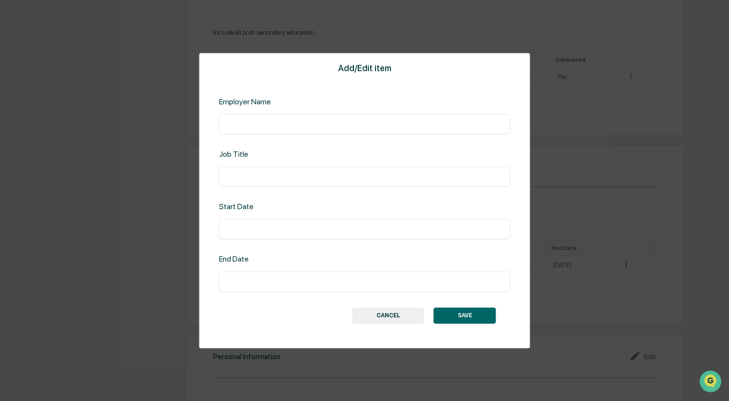
click at [248, 123] on input "text" at bounding box center [364, 124] width 277 height 10
type input "**********"
click at [232, 175] on input "text" at bounding box center [364, 176] width 277 height 10
type input "**********"
click at [250, 230] on input "text" at bounding box center [364, 229] width 277 height 10
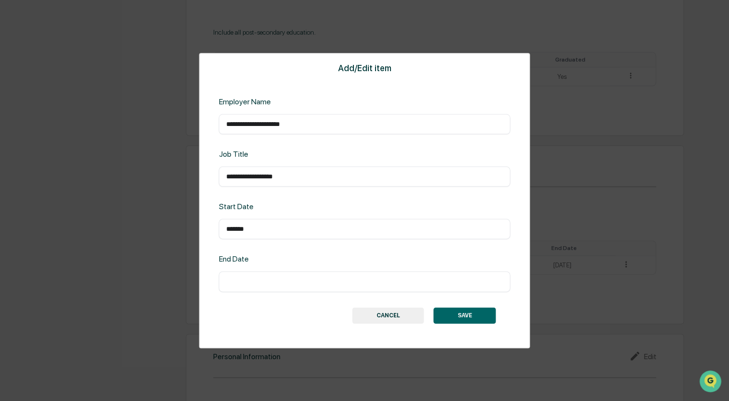
type input "*******"
click at [246, 289] on div "​" at bounding box center [365, 281] width 292 height 20
click at [242, 283] on input "text" at bounding box center [364, 282] width 277 height 10
type input "*******"
click at [465, 316] on button "SAVE" at bounding box center [465, 315] width 62 height 16
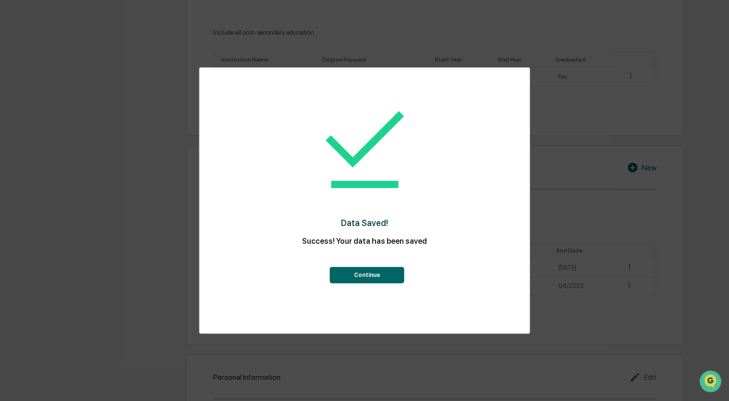
click at [369, 273] on button "Continue" at bounding box center [367, 275] width 74 height 16
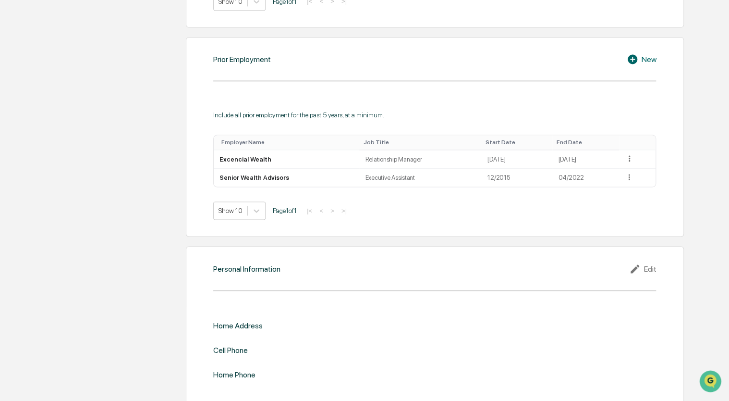
scroll to position [684, 0]
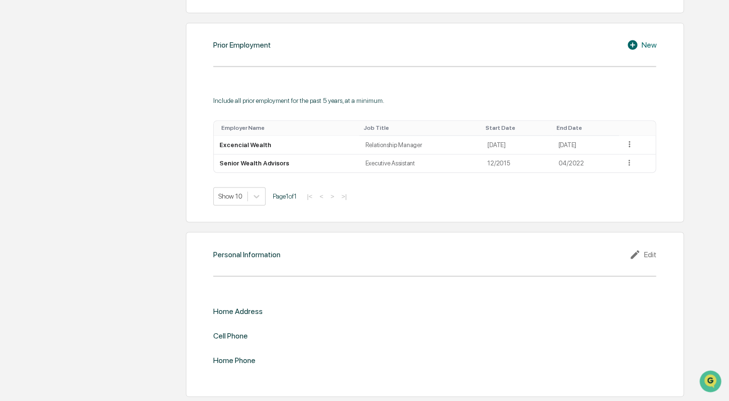
click at [645, 256] on div "Edit" at bounding box center [642, 254] width 27 height 12
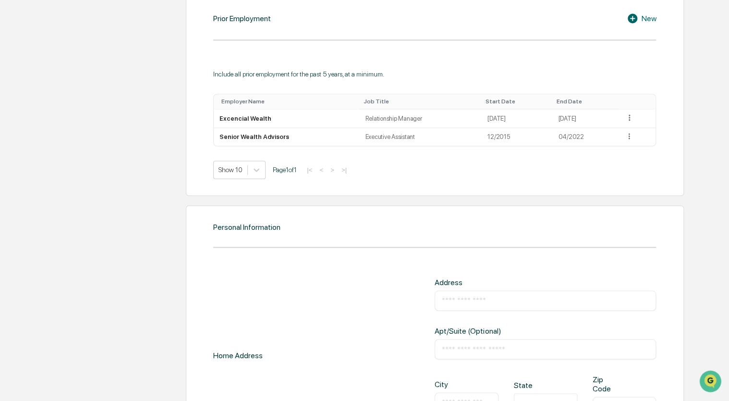
scroll to position [732, 0]
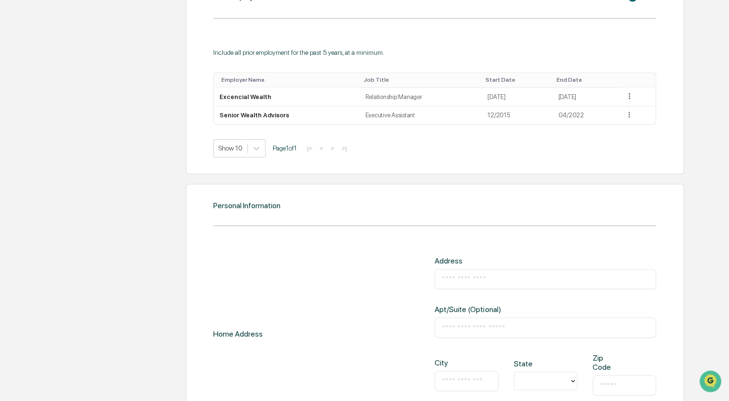
click at [464, 274] on input "text" at bounding box center [545, 279] width 207 height 10
type input "**********"
type input "*******"
type input "**"
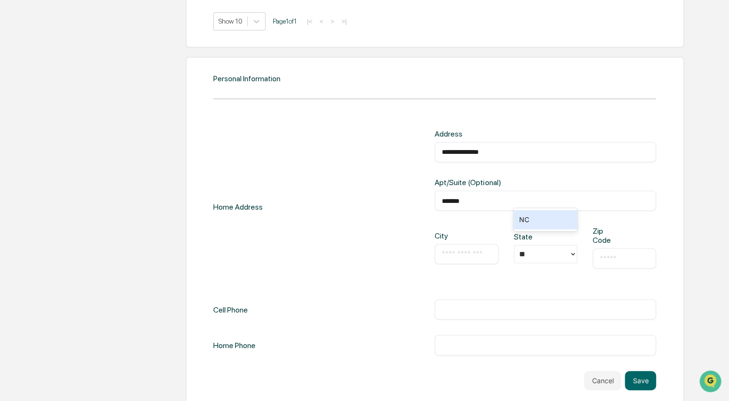
scroll to position [868, 0]
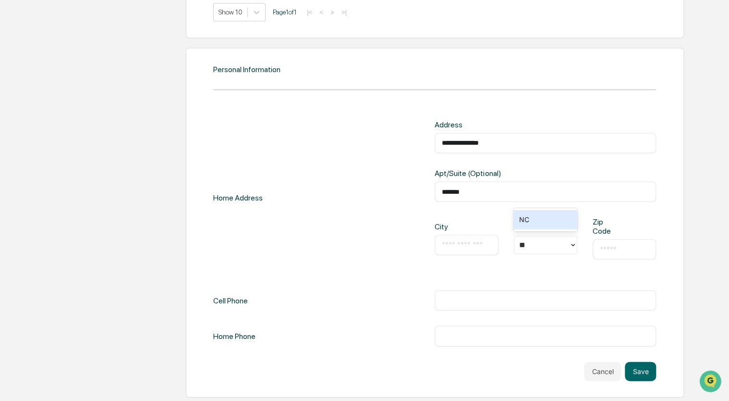
click at [465, 244] on input "text" at bounding box center [466, 245] width 49 height 10
type input "********"
click at [628, 252] on input "text" at bounding box center [624, 249] width 49 height 10
type input "*****"
click at [337, 284] on div "**********" at bounding box center [434, 233] width 443 height 226
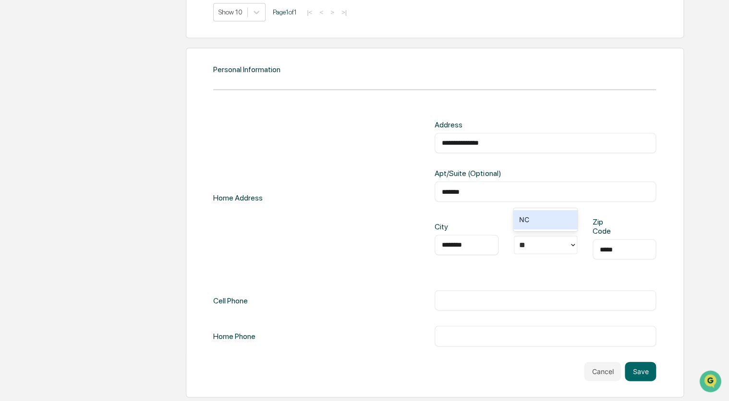
click at [462, 304] on input "text" at bounding box center [545, 300] width 207 height 10
type input "**********"
click at [332, 273] on div "**********" at bounding box center [434, 197] width 443 height 155
click at [642, 369] on button "Save" at bounding box center [640, 370] width 31 height 19
click at [523, 240] on input "**" at bounding box center [525, 244] width 12 height 9
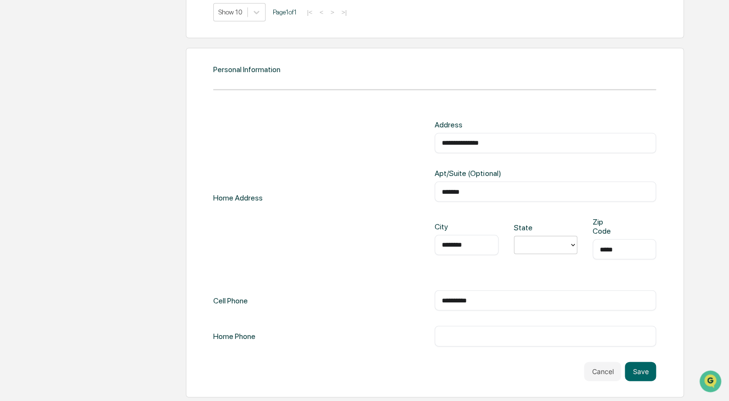
click at [573, 244] on icon at bounding box center [573, 245] width 8 height 8
click at [534, 369] on div "NC" at bounding box center [544, 371] width 63 height 19
click at [647, 370] on button "Save" at bounding box center [640, 370] width 31 height 19
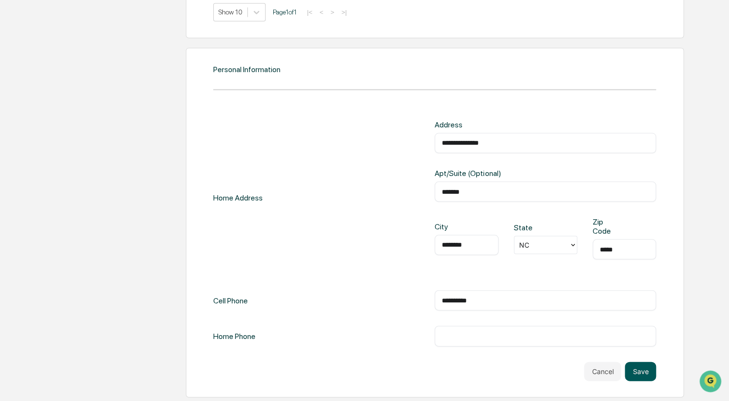
scroll to position [868, 0]
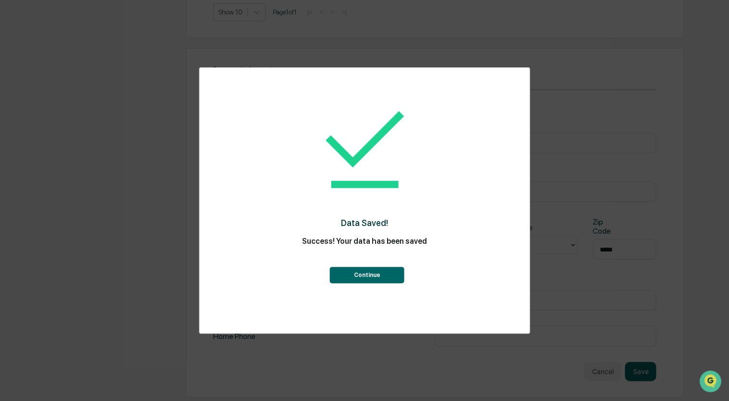
click at [380, 271] on button "Continue" at bounding box center [367, 275] width 74 height 16
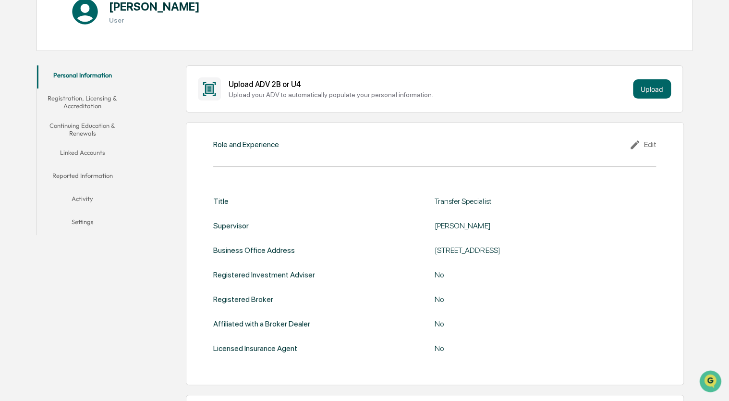
scroll to position [96, 0]
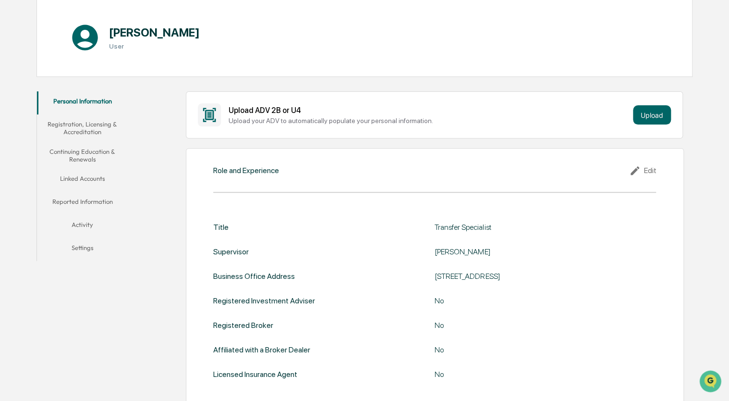
click at [81, 130] on button "Registration, Licensing & Accreditation" at bounding box center [82, 127] width 91 height 27
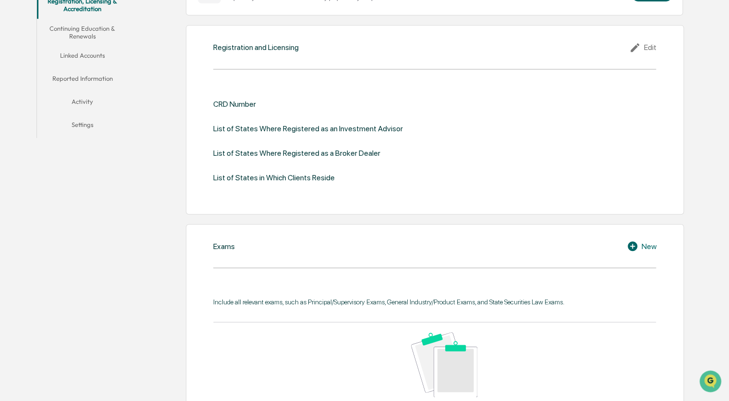
scroll to position [95, 0]
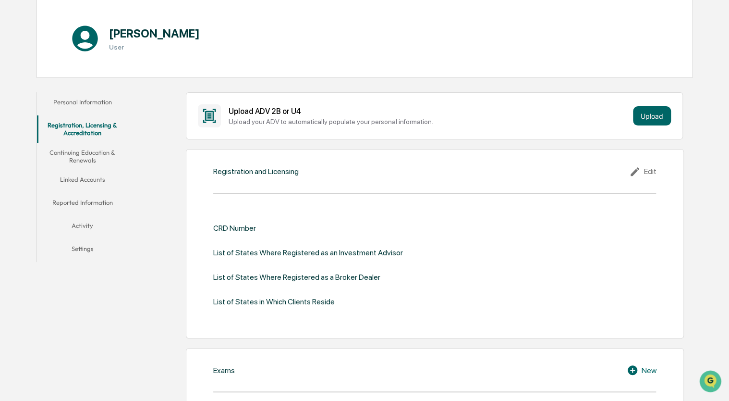
click at [82, 179] on button "Linked Accounts" at bounding box center [82, 181] width 91 height 23
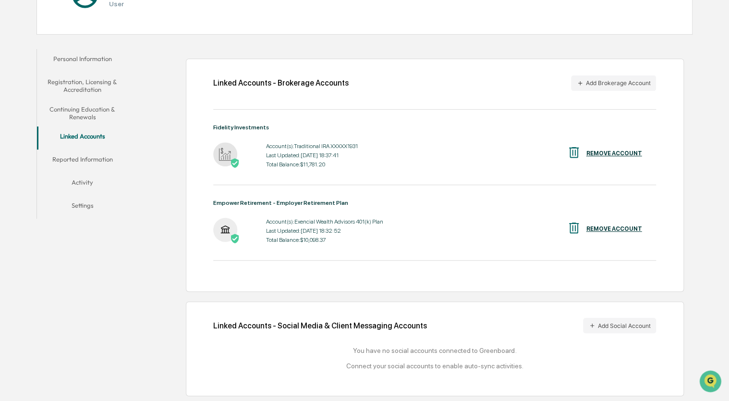
scroll to position [140, 0]
click at [83, 156] on button "Reported Information" at bounding box center [82, 160] width 91 height 23
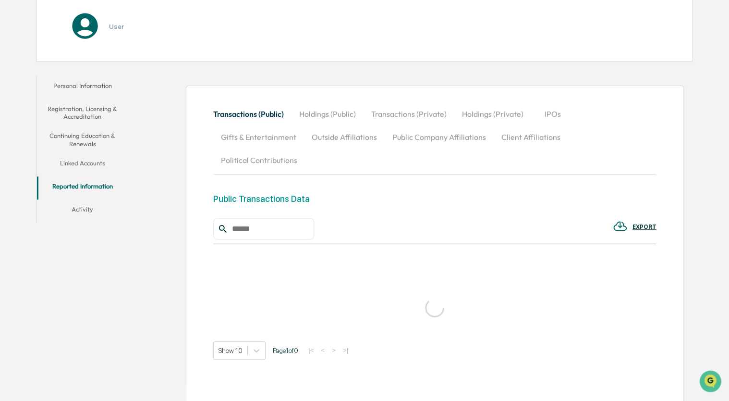
scroll to position [140, 0]
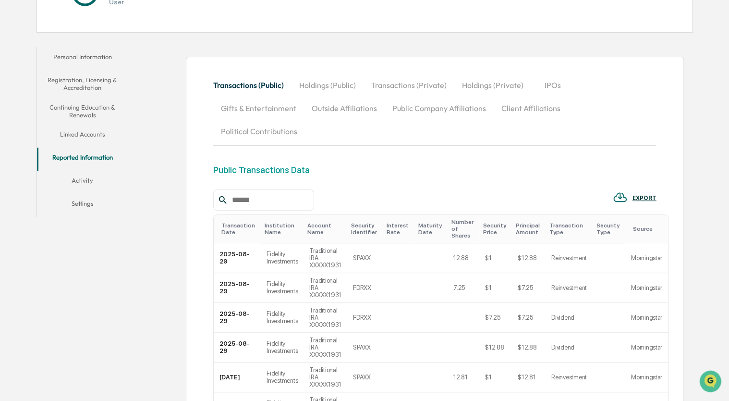
click at [81, 180] on button "Activity" at bounding box center [82, 182] width 91 height 23
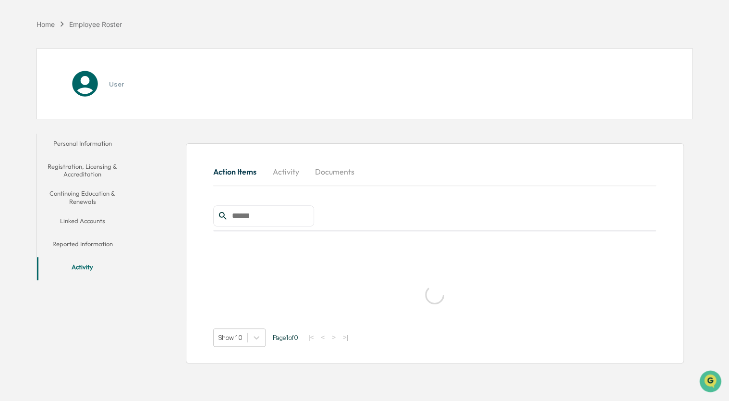
scroll to position [46, 0]
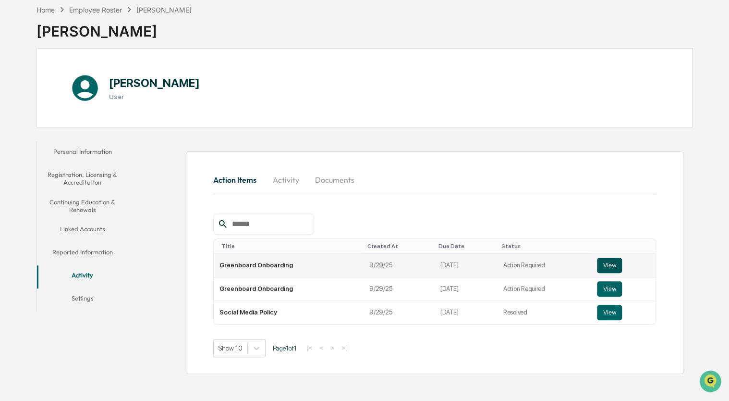
click at [605, 264] on button "View" at bounding box center [609, 264] width 25 height 15
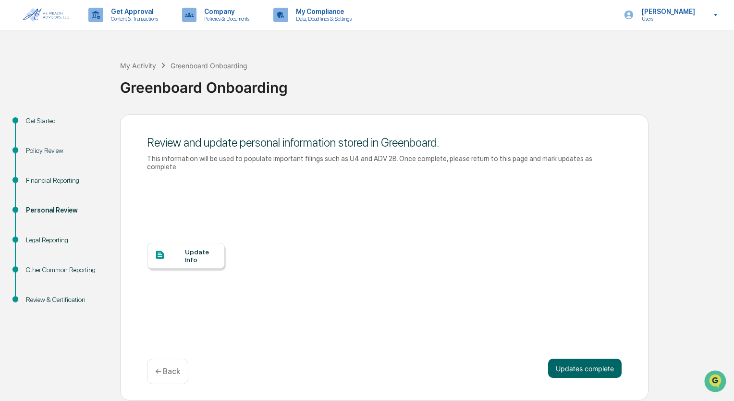
click at [185, 248] on div "Update Info" at bounding box center [201, 255] width 32 height 15
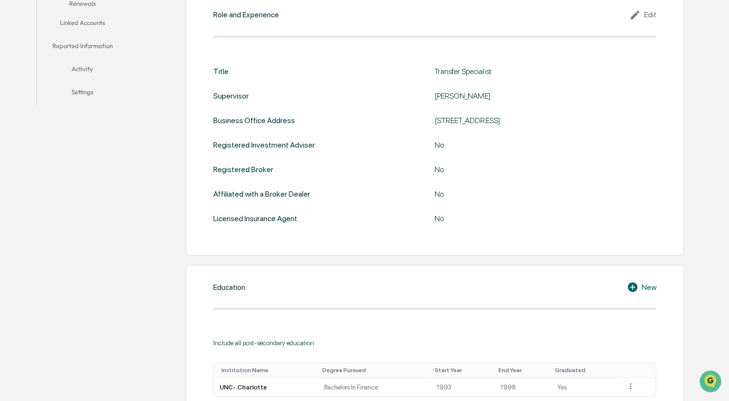
scroll to position [169, 0]
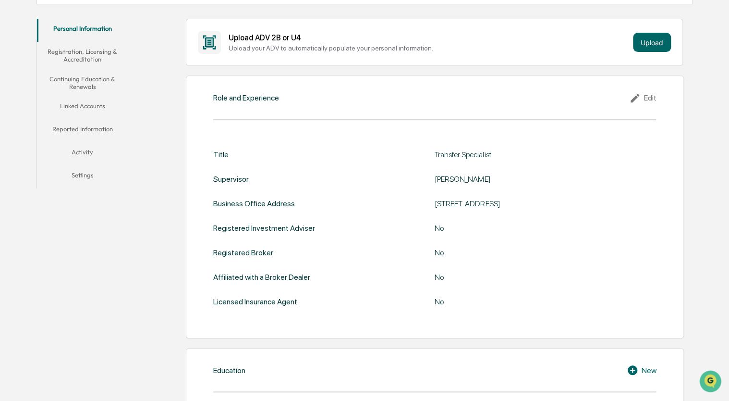
click at [85, 154] on button "Activity" at bounding box center [82, 153] width 91 height 23
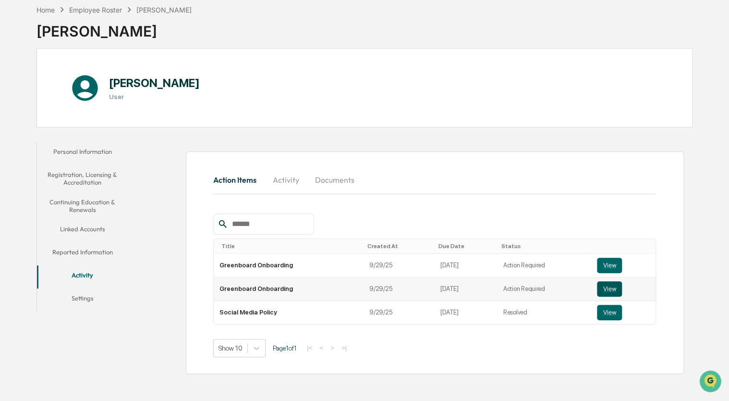
click at [607, 285] on button "View" at bounding box center [609, 288] width 25 height 15
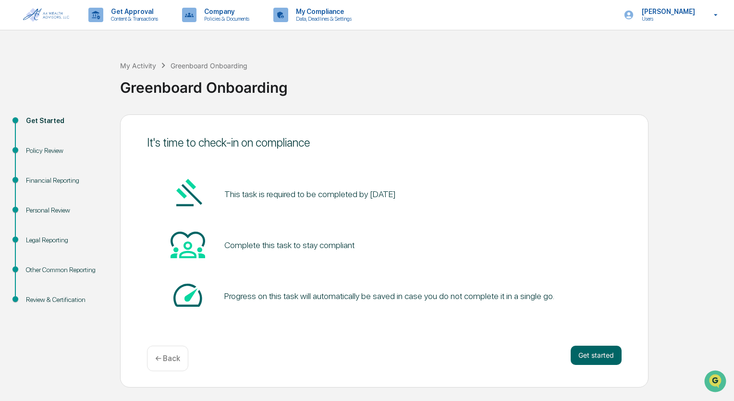
click at [49, 239] on div "Legal Reporting" at bounding box center [65, 240] width 79 height 10
click at [611, 354] on button "Get started" at bounding box center [596, 354] width 51 height 19
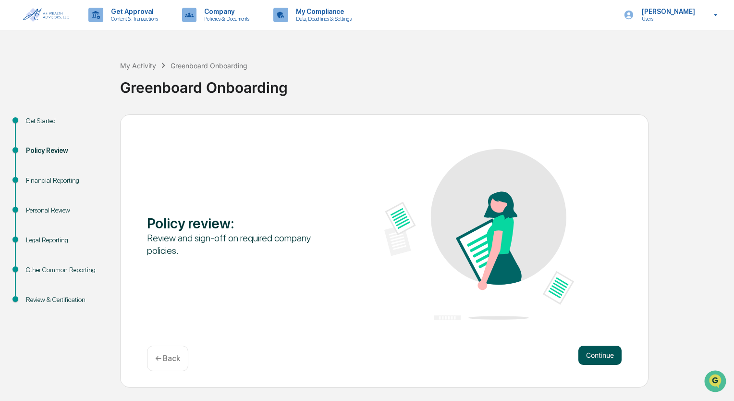
click at [597, 353] on button "Continue" at bounding box center [599, 354] width 43 height 19
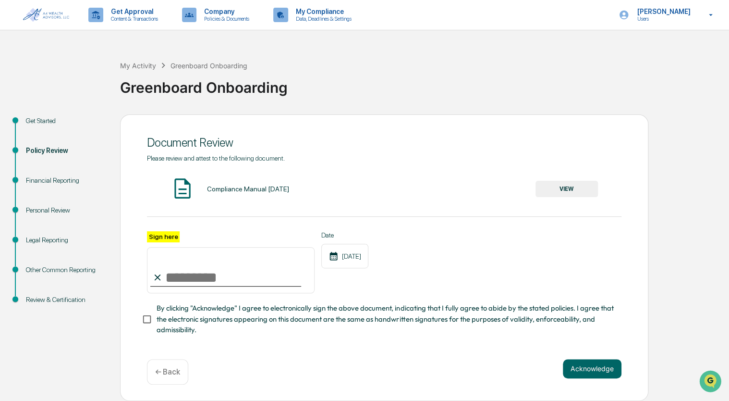
click at [182, 277] on input "Sign here" at bounding box center [231, 270] width 168 height 46
type input "**********"
click at [589, 375] on button "Acknowledge" at bounding box center [592, 368] width 59 height 19
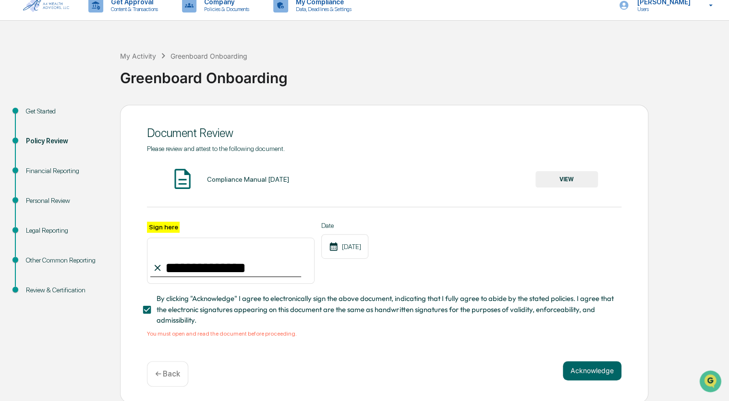
scroll to position [14, 0]
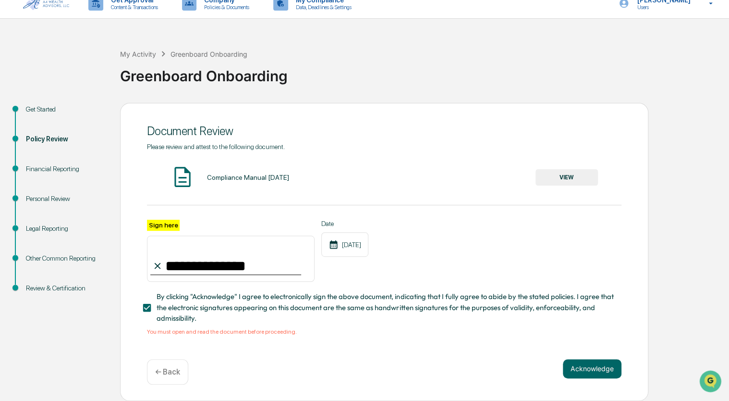
click at [565, 175] on button "VIEW" at bounding box center [567, 177] width 62 height 16
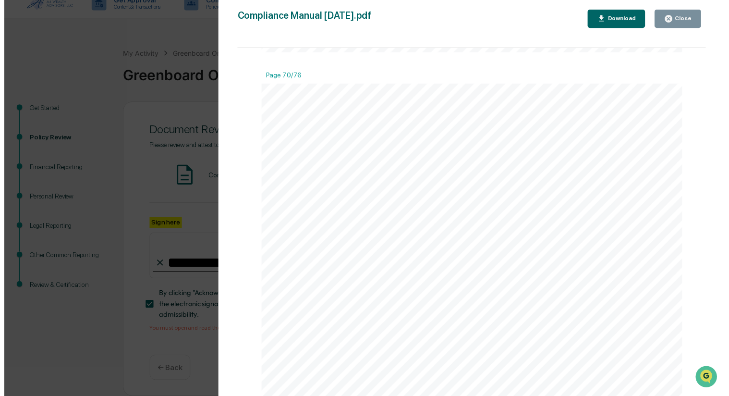
scroll to position [43948, 0]
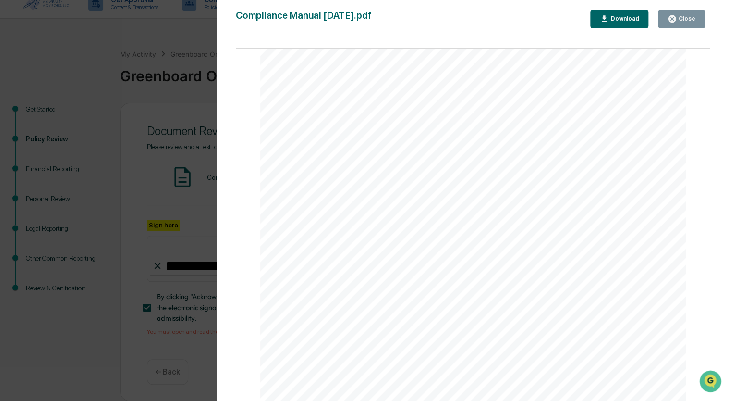
click at [680, 12] on button "Close" at bounding box center [681, 19] width 47 height 19
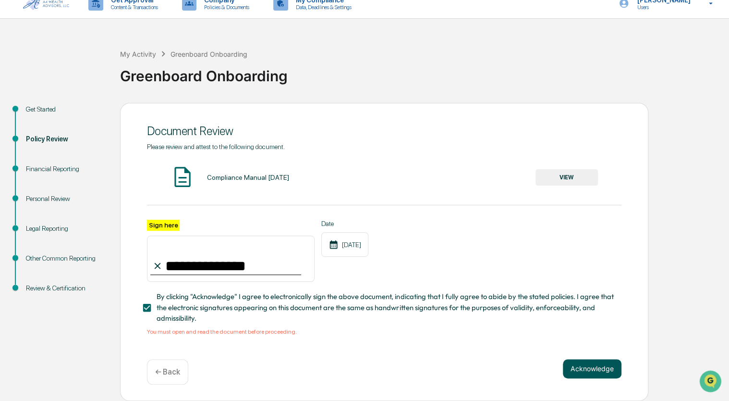
click at [584, 367] on button "Acknowledge" at bounding box center [592, 368] width 59 height 19
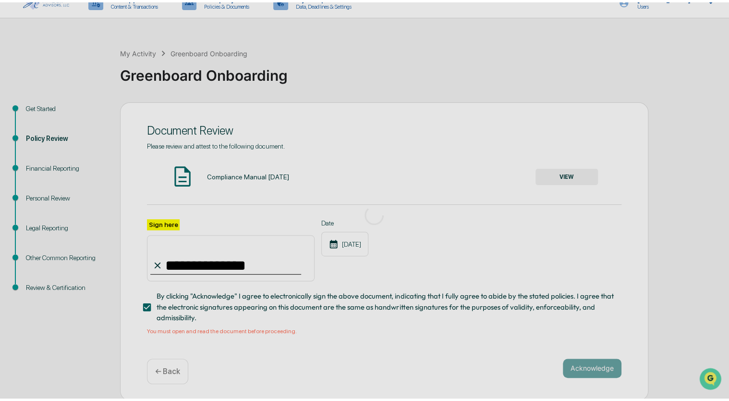
scroll to position [0, 0]
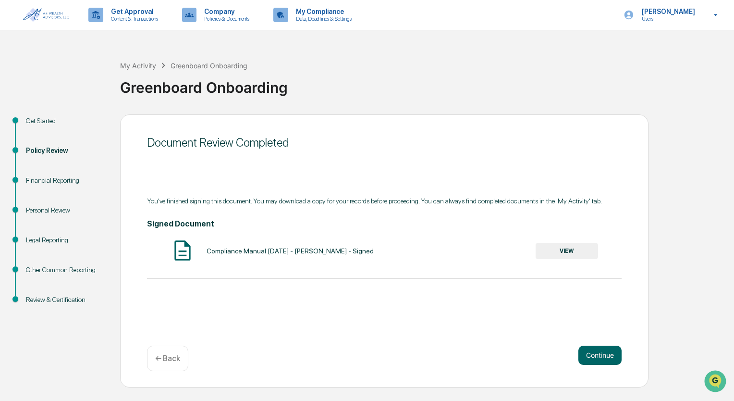
click at [42, 178] on div "Financial Reporting" at bounding box center [65, 180] width 79 height 10
click at [605, 357] on button "Continue" at bounding box center [599, 354] width 43 height 19
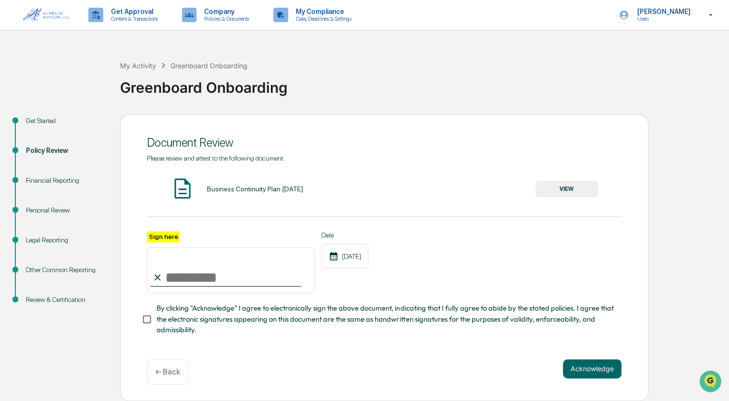
click at [568, 189] on button "VIEW" at bounding box center [567, 189] width 62 height 16
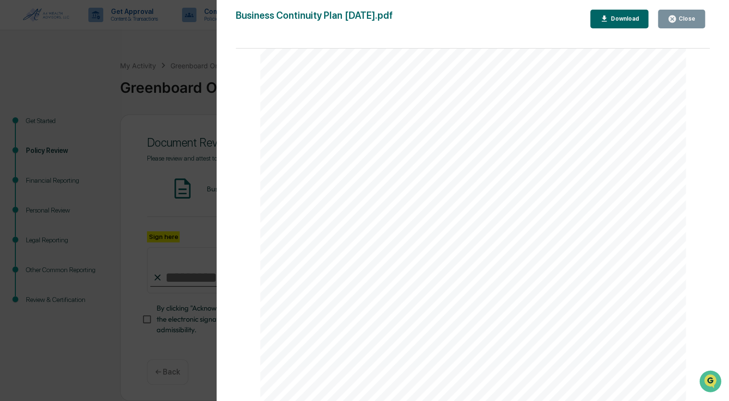
scroll to position [1970, 0]
click at [688, 18] on div "Close" at bounding box center [686, 18] width 19 height 7
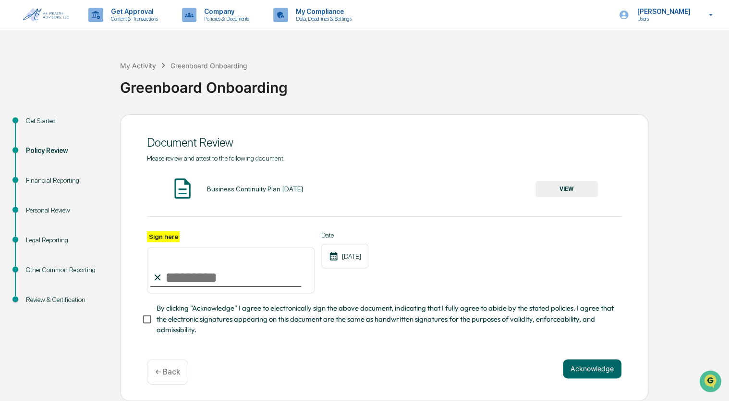
click at [208, 269] on input "Sign here" at bounding box center [231, 270] width 168 height 46
type input "**********"
click at [604, 370] on button "Acknowledge" at bounding box center [592, 368] width 59 height 19
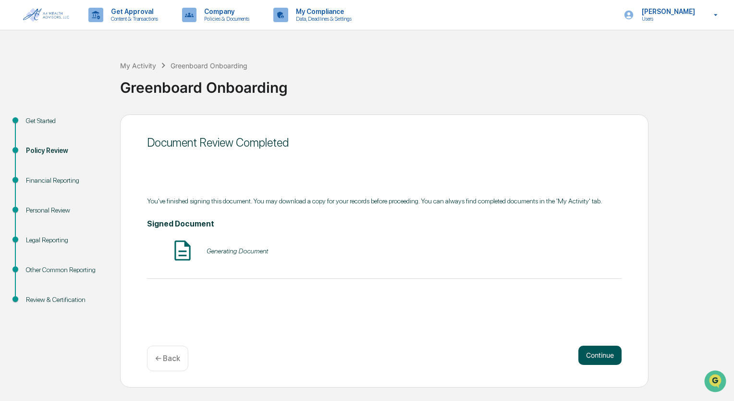
click at [603, 354] on button "Continue" at bounding box center [599, 354] width 43 height 19
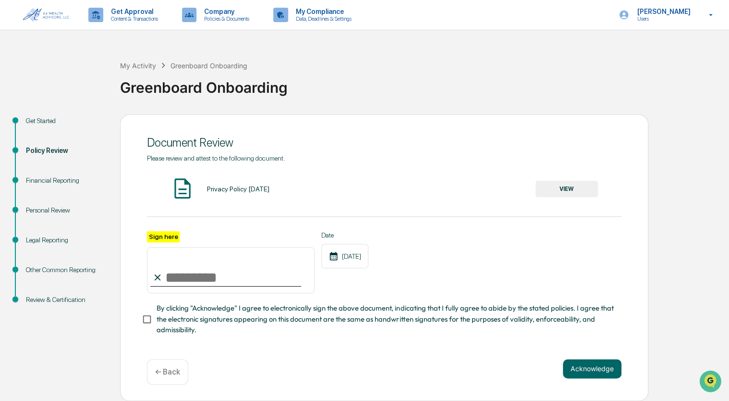
click at [562, 191] on button "VIEW" at bounding box center [567, 189] width 62 height 16
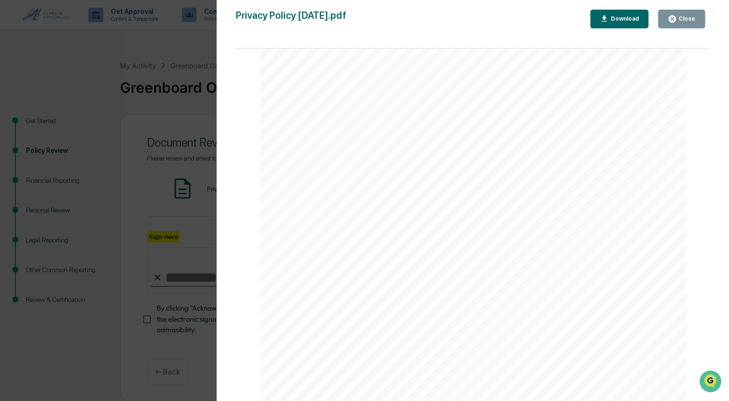
scroll to position [804, 0]
click at [689, 20] on div "Close" at bounding box center [686, 18] width 19 height 7
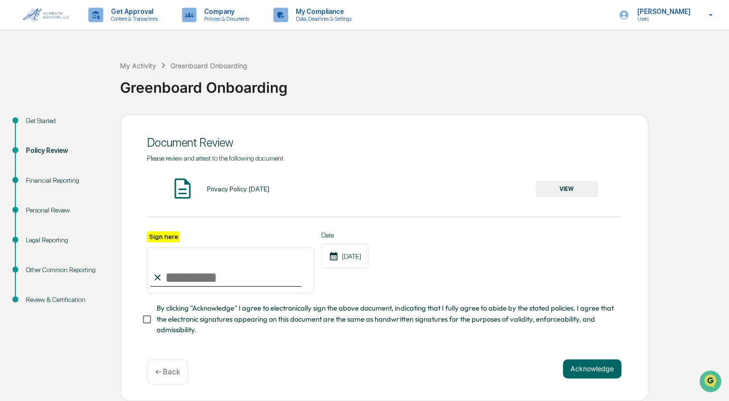
click at [228, 275] on input "Sign here" at bounding box center [231, 270] width 168 height 46
type input "**********"
click at [584, 374] on button "Acknowledge" at bounding box center [592, 368] width 59 height 19
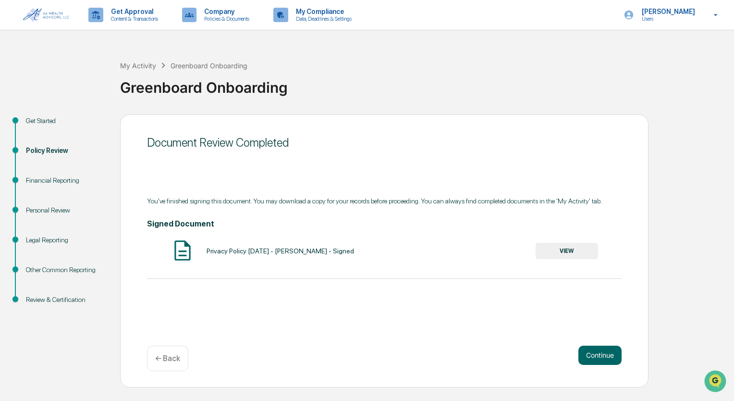
click at [53, 176] on div "Financial Reporting" at bounding box center [65, 180] width 79 height 10
click at [613, 356] on button "Continue" at bounding box center [599, 354] width 43 height 19
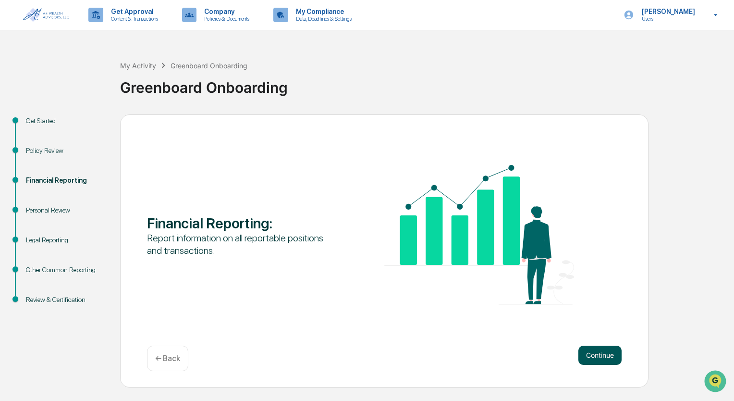
click at [602, 357] on button "Continue" at bounding box center [599, 354] width 43 height 19
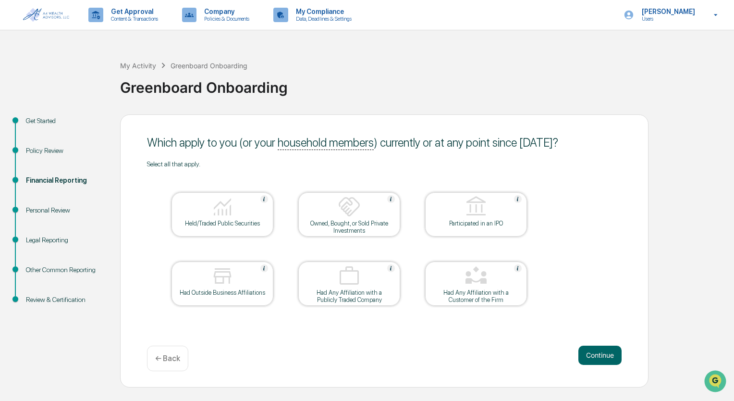
click at [200, 212] on div at bounding box center [222, 207] width 96 height 24
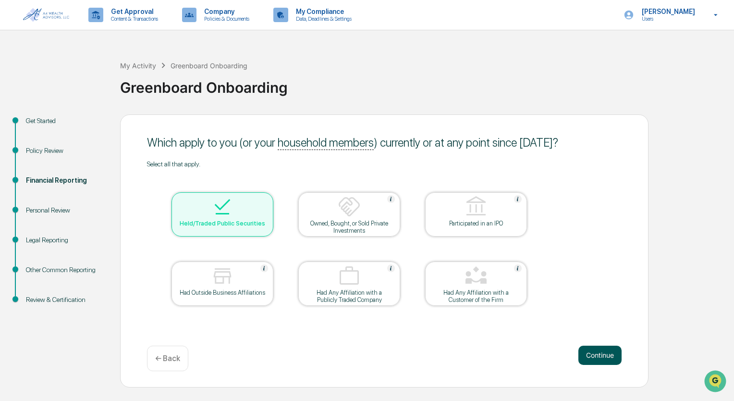
click at [598, 349] on button "Continue" at bounding box center [599, 354] width 43 height 19
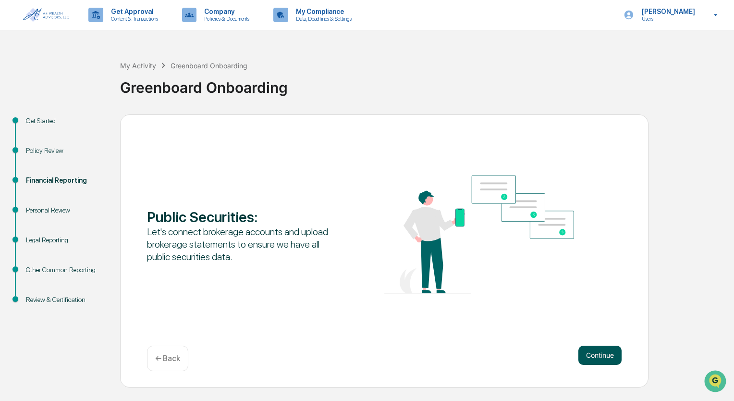
click at [591, 347] on button "Continue" at bounding box center [599, 354] width 43 height 19
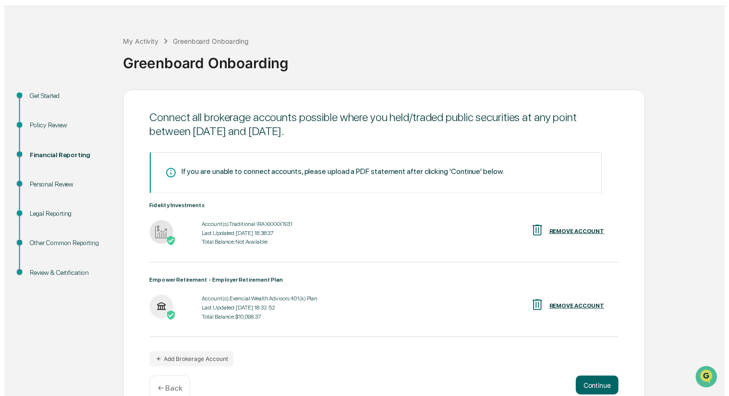
scroll to position [46, 0]
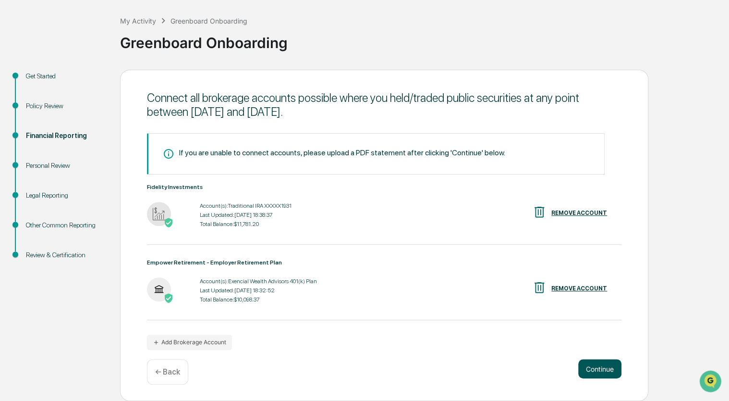
click at [612, 370] on button "Continue" at bounding box center [599, 368] width 43 height 19
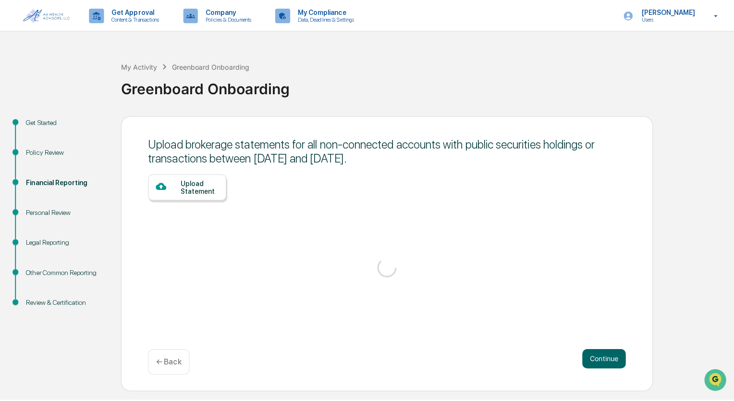
scroll to position [0, 0]
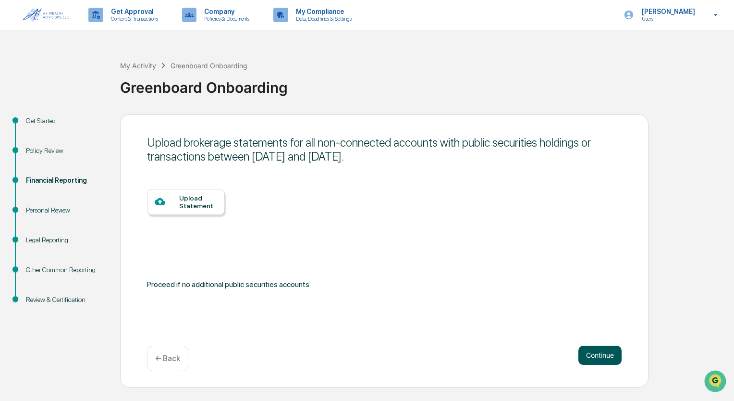
click at [614, 354] on button "Continue" at bounding box center [599, 354] width 43 height 19
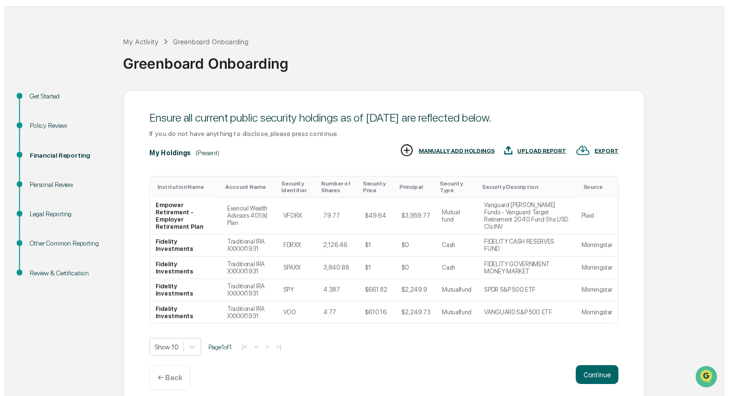
scroll to position [27, 0]
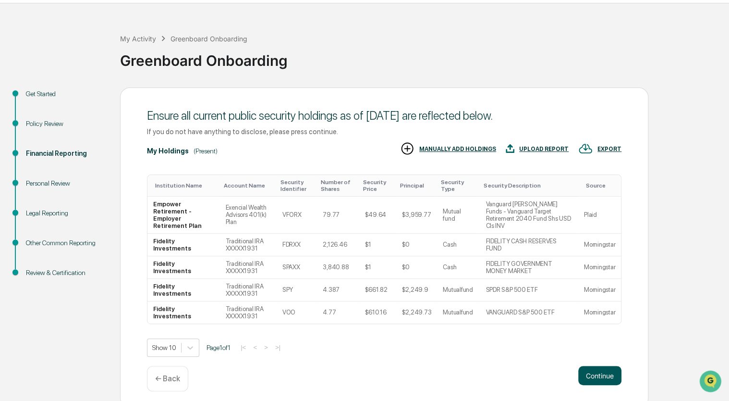
click at [600, 366] on button "Continue" at bounding box center [599, 375] width 43 height 19
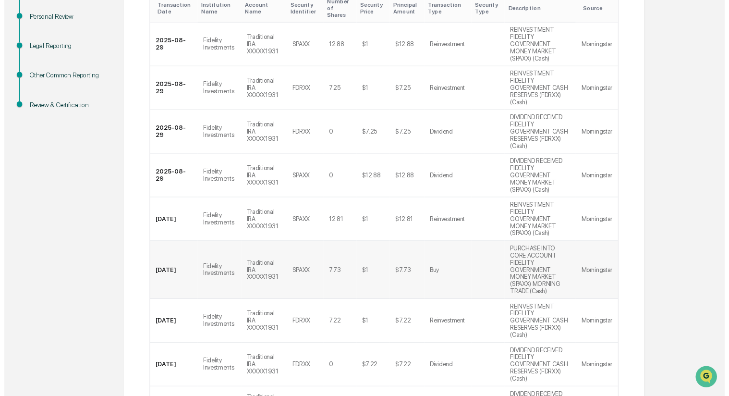
scroll to position [257, 0]
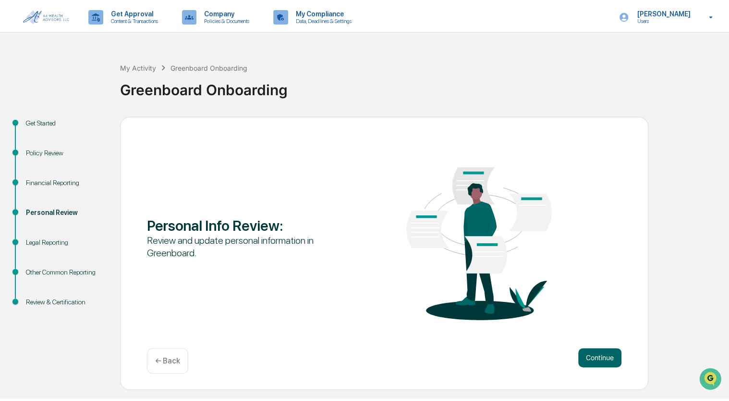
scroll to position [0, 0]
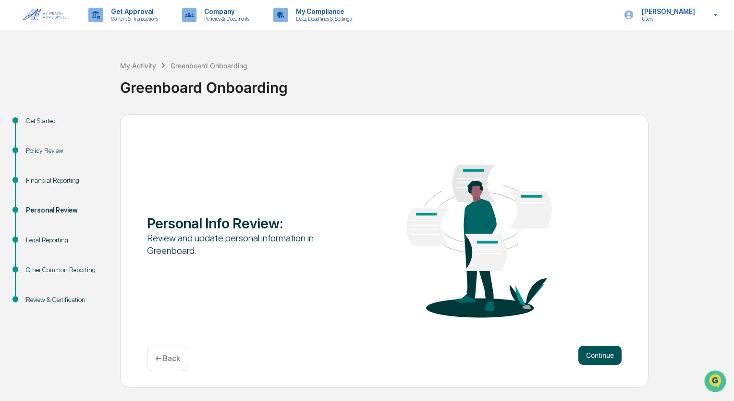
click at [598, 353] on button "Continue" at bounding box center [599, 354] width 43 height 19
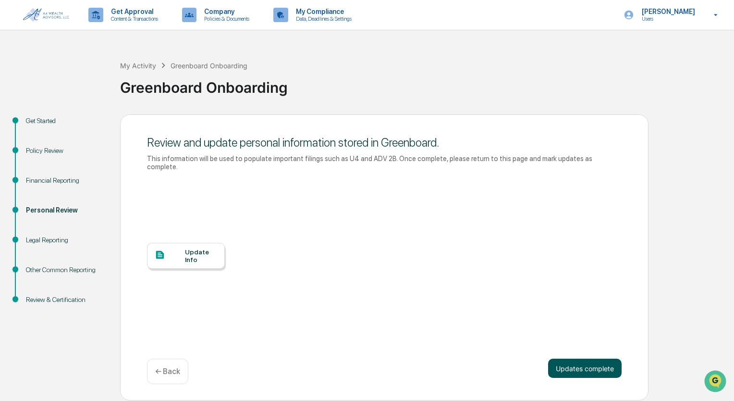
click at [566, 363] on button "Updates complete" at bounding box center [584, 367] width 73 height 19
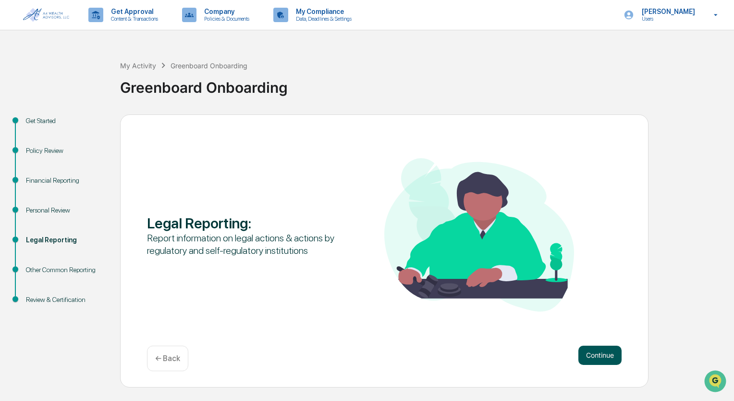
click at [589, 357] on button "Continue" at bounding box center [599, 354] width 43 height 19
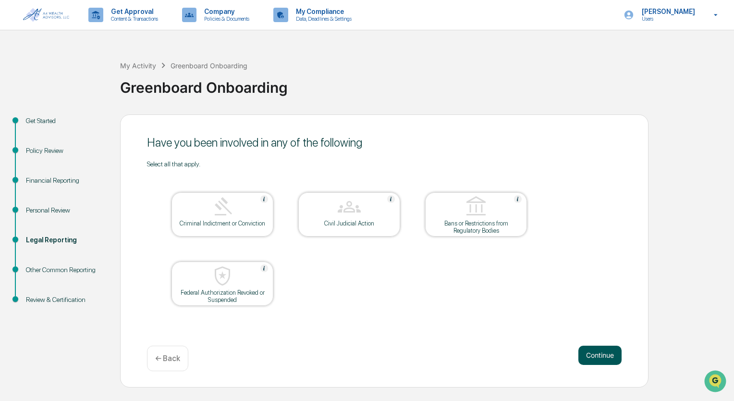
click at [613, 351] on button "Continue" at bounding box center [599, 354] width 43 height 19
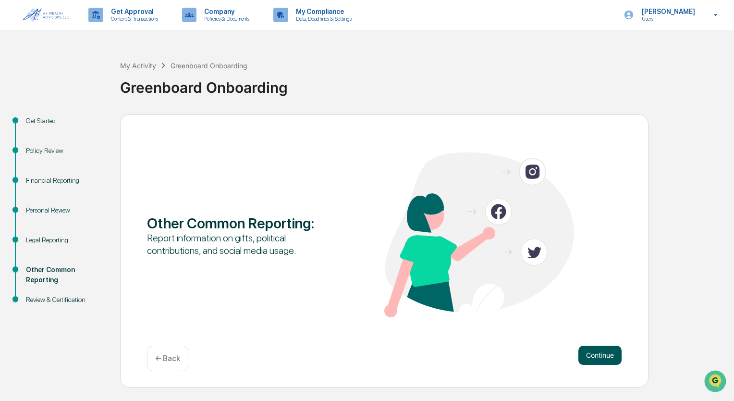
click at [605, 354] on button "Continue" at bounding box center [599, 354] width 43 height 19
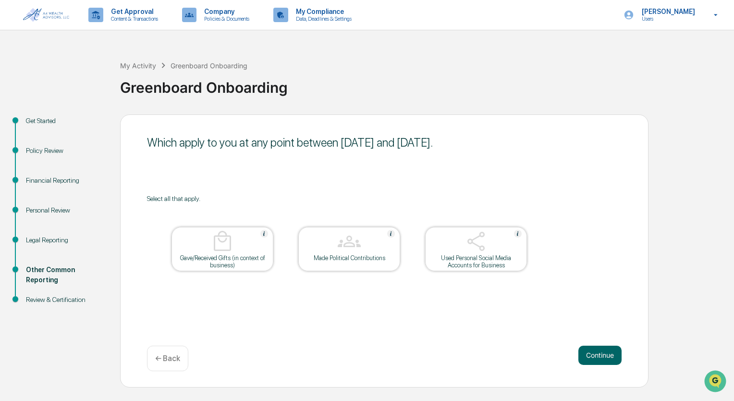
click at [605, 354] on button "Continue" at bounding box center [599, 354] width 43 height 19
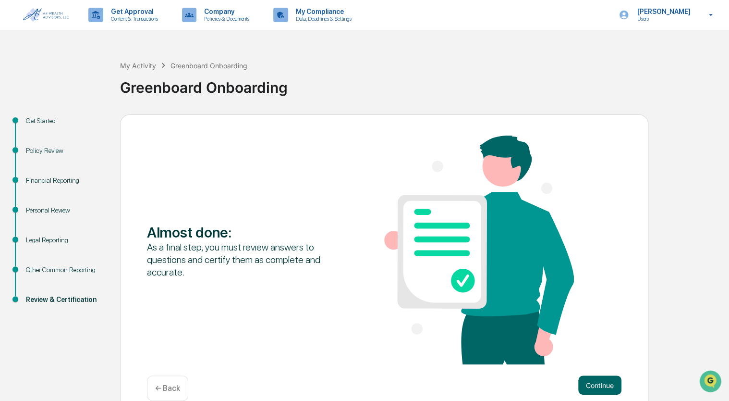
scroll to position [16, 0]
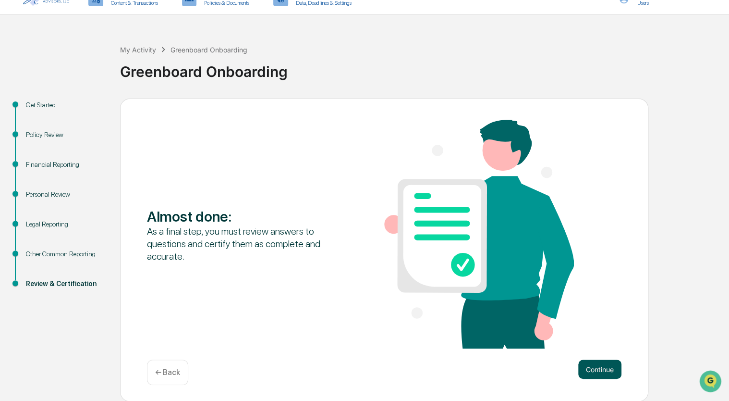
click at [598, 370] on button "Continue" at bounding box center [599, 368] width 43 height 19
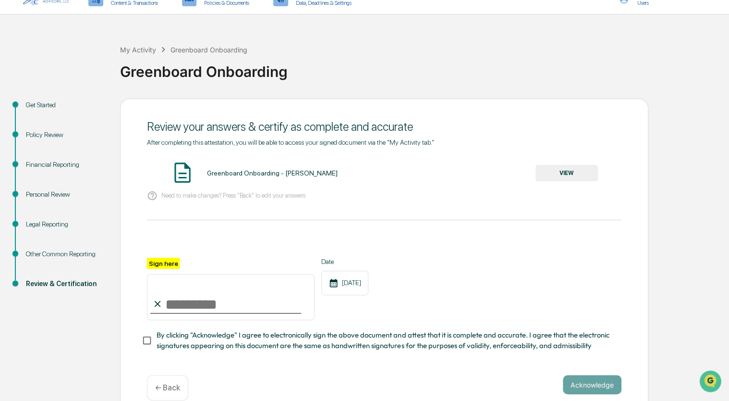
click at [558, 171] on button "VIEW" at bounding box center [567, 173] width 62 height 16
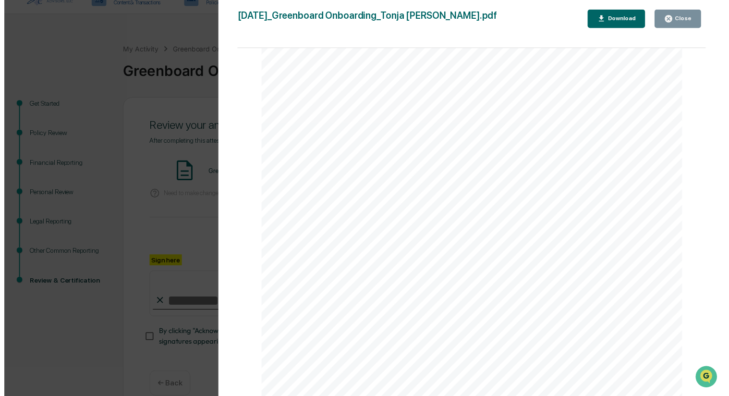
scroll to position [3441, 0]
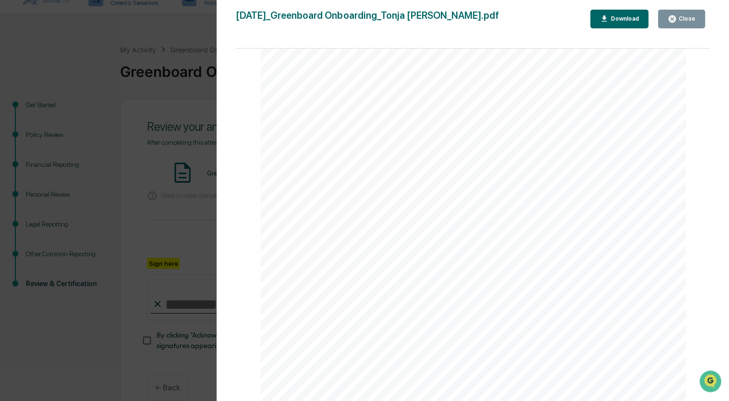
click at [691, 20] on div "Close" at bounding box center [686, 18] width 19 height 7
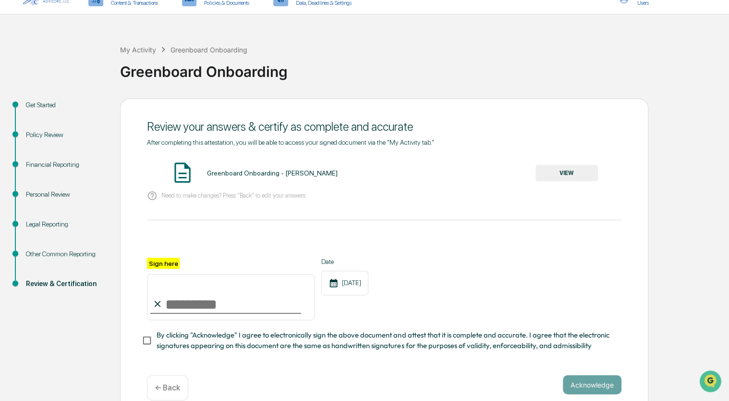
click at [208, 304] on input "Sign here" at bounding box center [231, 297] width 168 height 46
type input "**********"
click at [598, 389] on button "Acknowledge" at bounding box center [592, 384] width 59 height 19
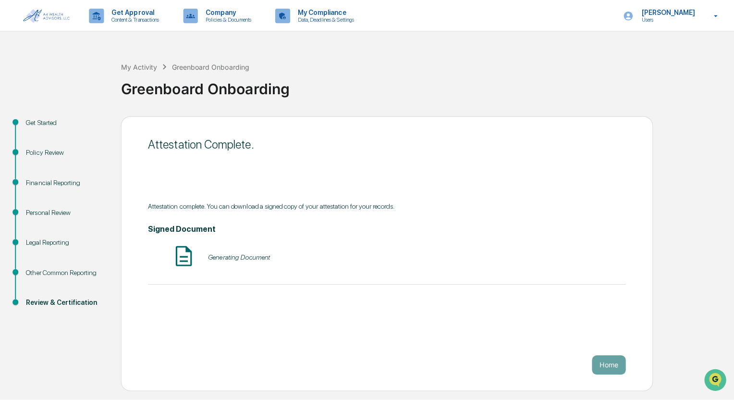
scroll to position [0, 0]
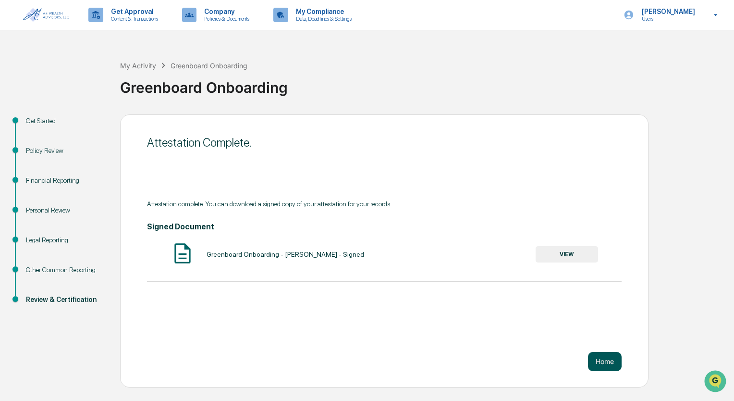
click at [607, 360] on button "Home" at bounding box center [605, 361] width 34 height 19
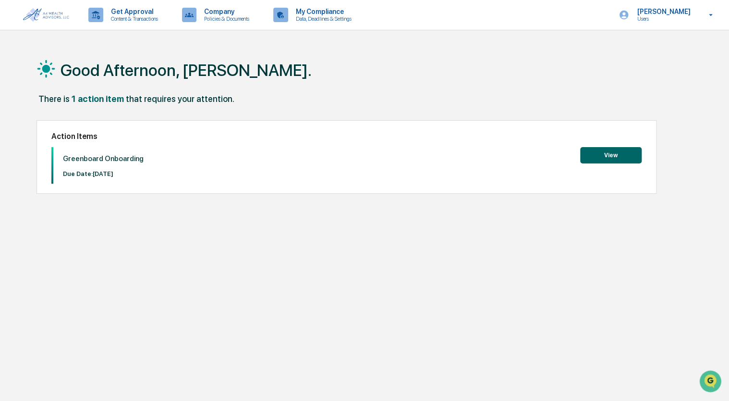
click at [615, 155] on button "View" at bounding box center [610, 155] width 61 height 16
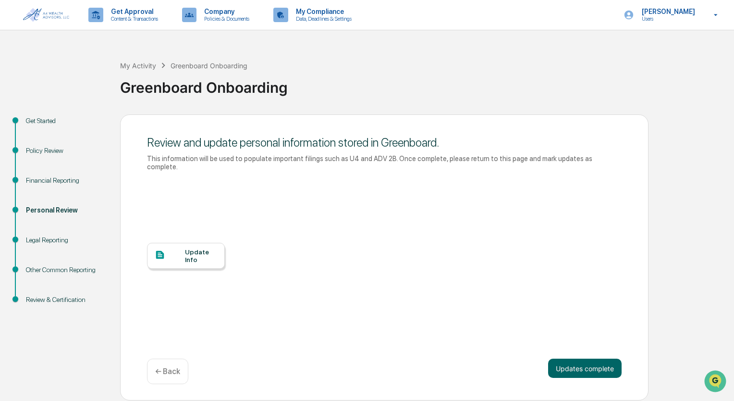
click at [207, 248] on div "Update Info" at bounding box center [201, 255] width 32 height 15
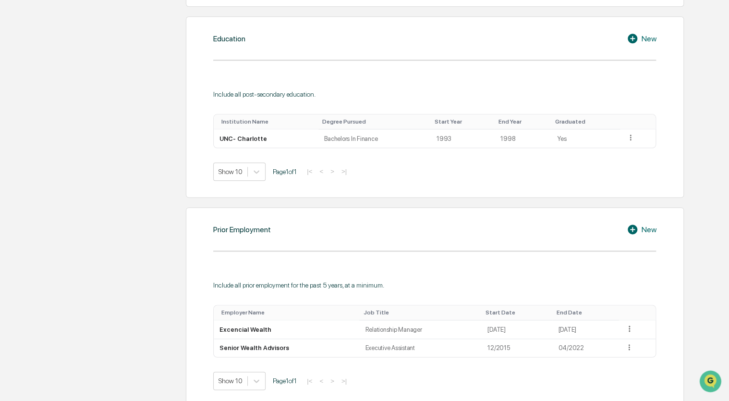
scroll to position [528, 0]
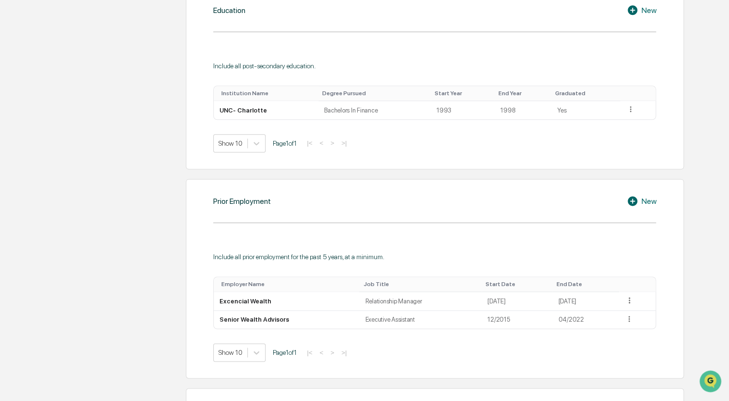
click at [652, 201] on div "New" at bounding box center [641, 201] width 29 height 12
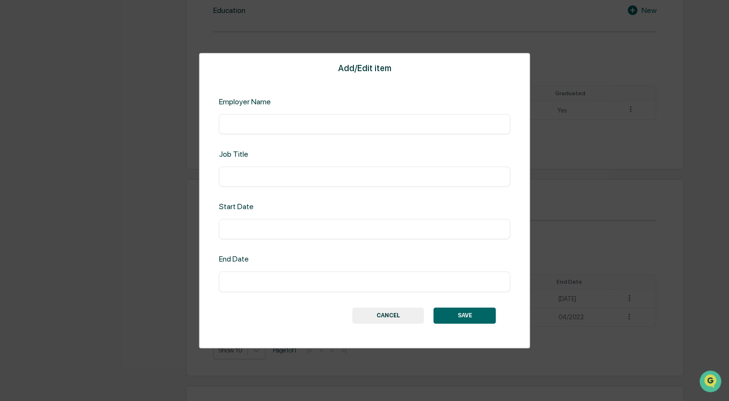
click at [261, 120] on input "text" at bounding box center [364, 124] width 277 height 10
type input "**********"
click at [240, 180] on input "text" at bounding box center [364, 176] width 277 height 10
type input "**********"
click at [242, 229] on input "text" at bounding box center [364, 229] width 277 height 10
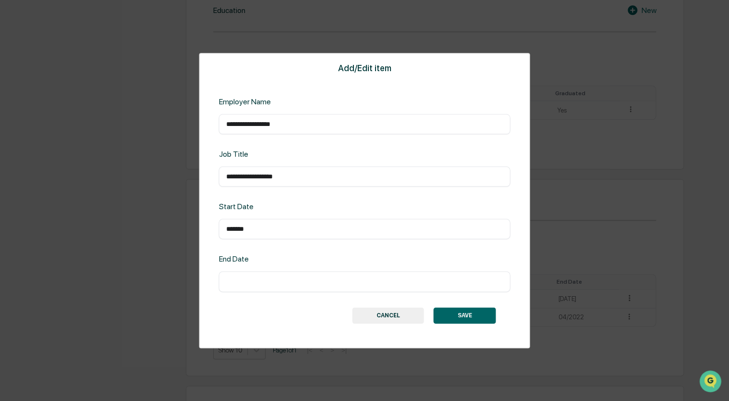
type input "*******"
click at [249, 283] on input "text" at bounding box center [364, 282] width 277 height 10
type input "*******"
click at [468, 318] on button "SAVE" at bounding box center [465, 315] width 62 height 16
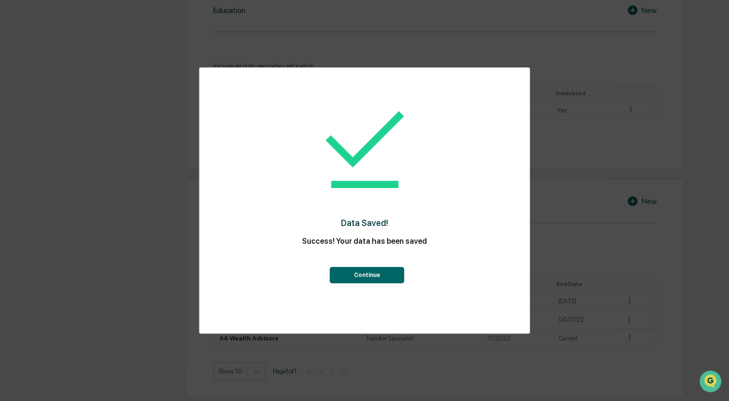
click at [371, 274] on button "Continue" at bounding box center [367, 275] width 74 height 16
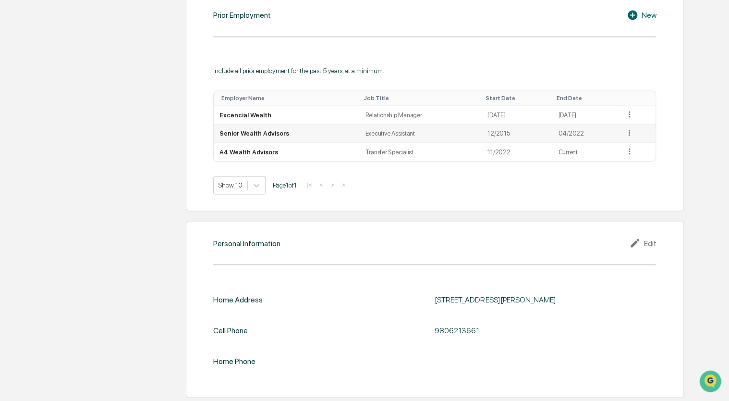
scroll to position [715, 0]
click at [650, 242] on div "Edit" at bounding box center [642, 242] width 27 height 12
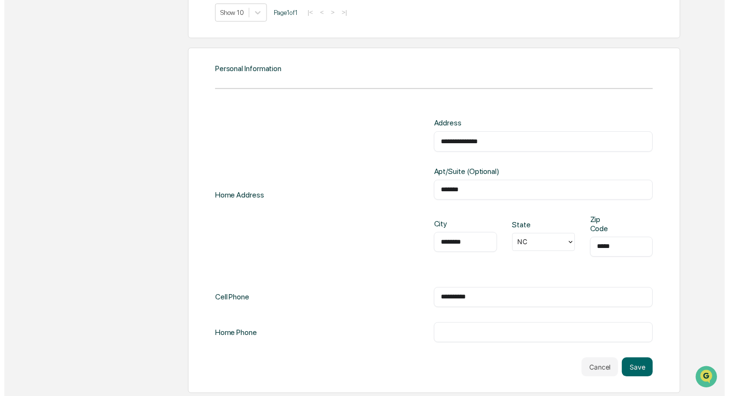
scroll to position [887, 0]
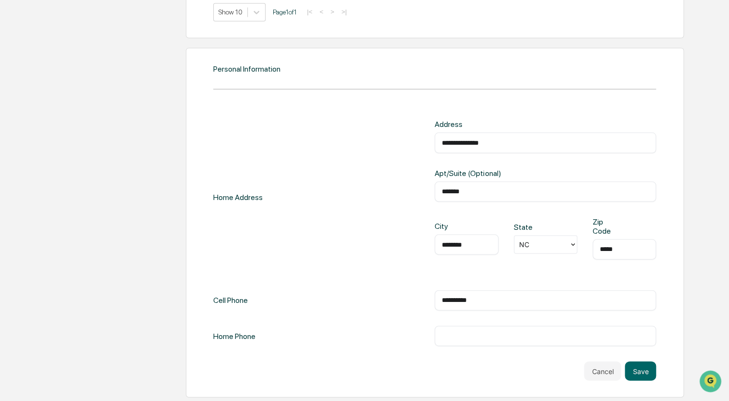
click at [461, 337] on input "text" at bounding box center [545, 335] width 207 height 10
type input "**********"
click at [646, 372] on button "Save" at bounding box center [640, 370] width 31 height 19
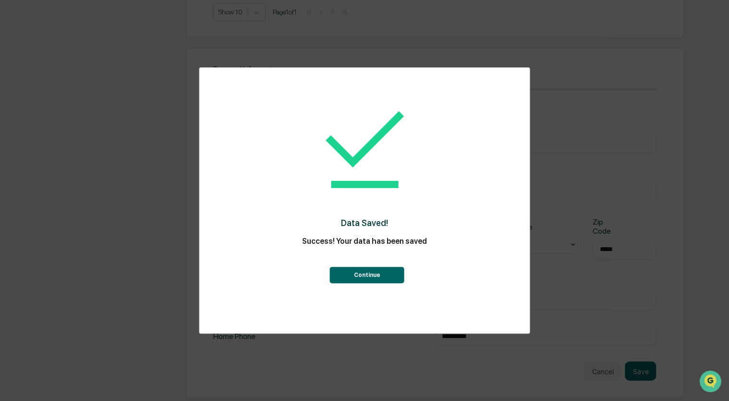
click at [374, 278] on button "Continue" at bounding box center [367, 275] width 74 height 16
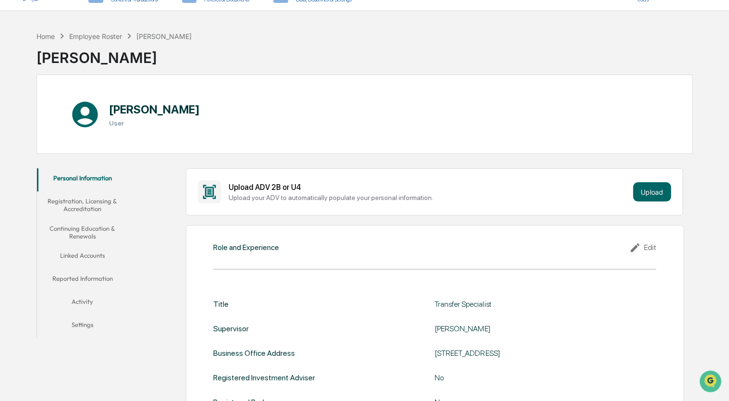
scroll to position [8, 0]
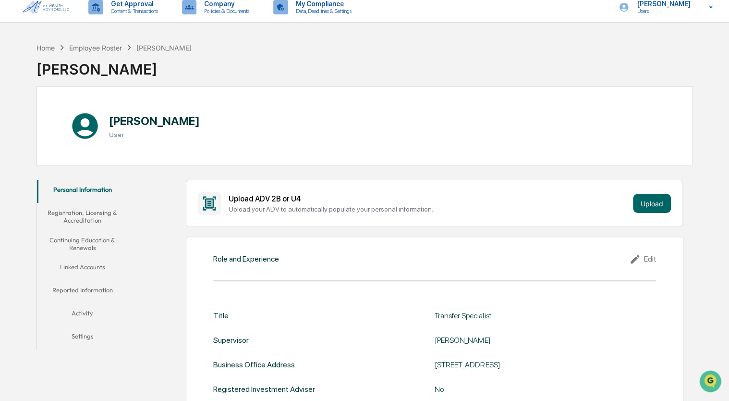
click at [81, 216] on button "Registration, Licensing & Accreditation" at bounding box center [82, 216] width 91 height 27
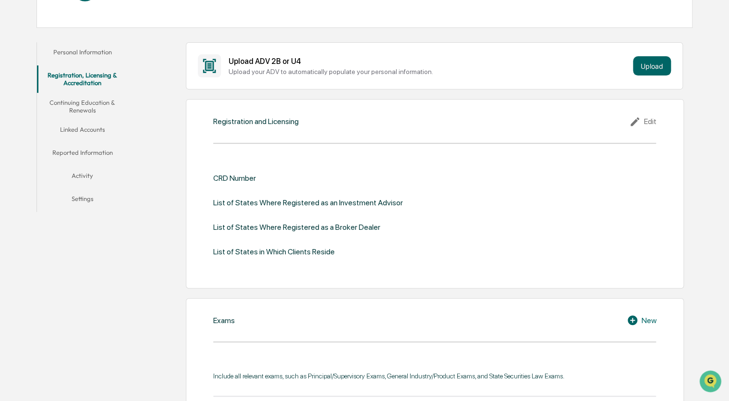
scroll to position [143, 0]
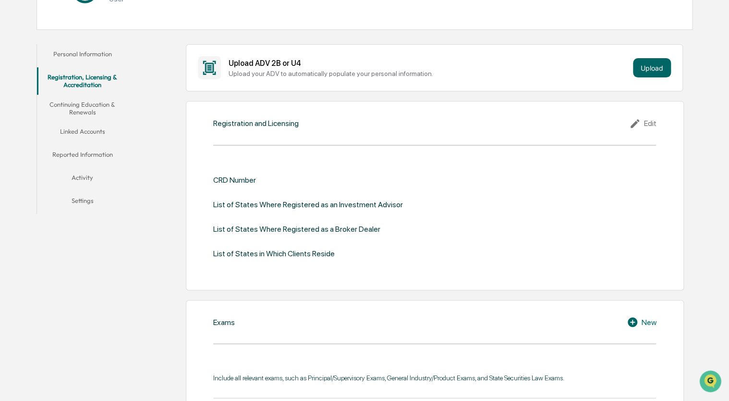
click at [81, 103] on button "Continuing Education & Renewals" at bounding box center [82, 108] width 91 height 27
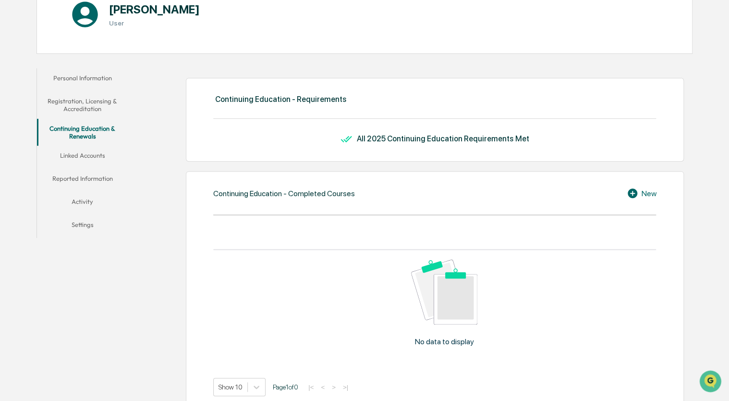
scroll to position [110, 0]
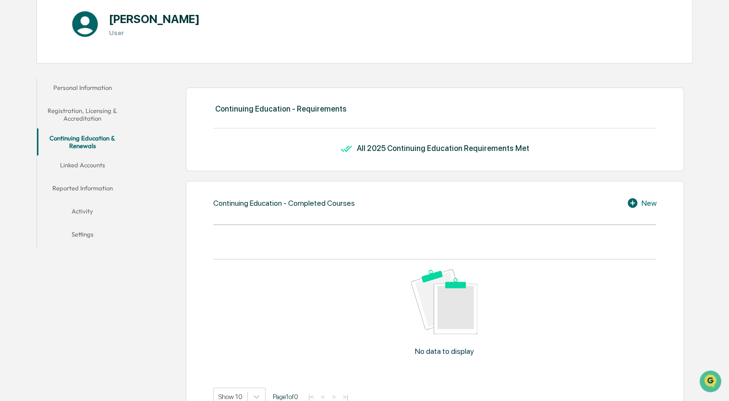
click at [81, 162] on button "Linked Accounts" at bounding box center [82, 166] width 91 height 23
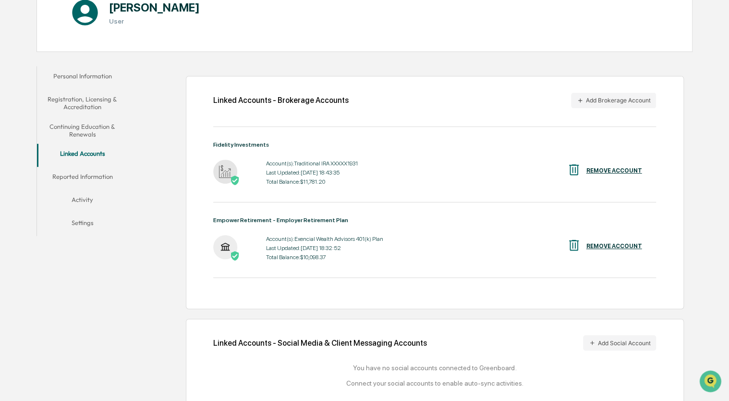
scroll to position [140, 0]
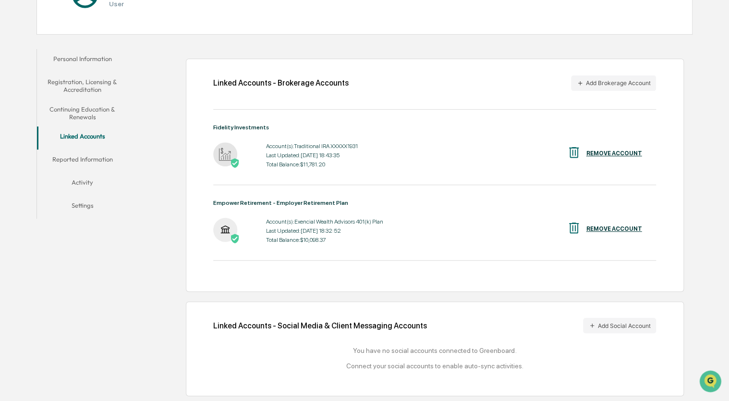
click at [83, 156] on button "Reported Information" at bounding box center [82, 160] width 91 height 23
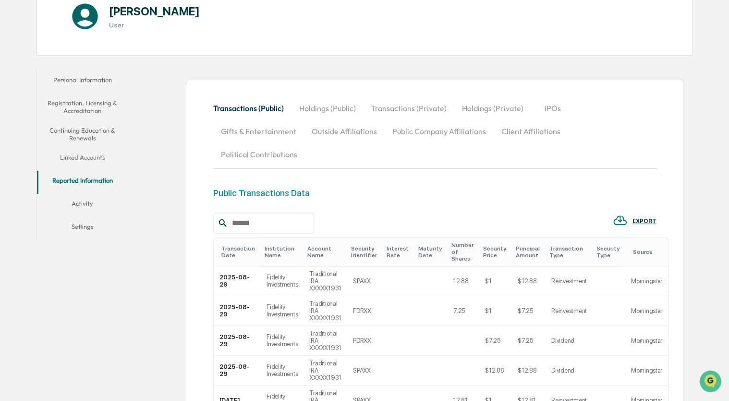
scroll to position [21, 0]
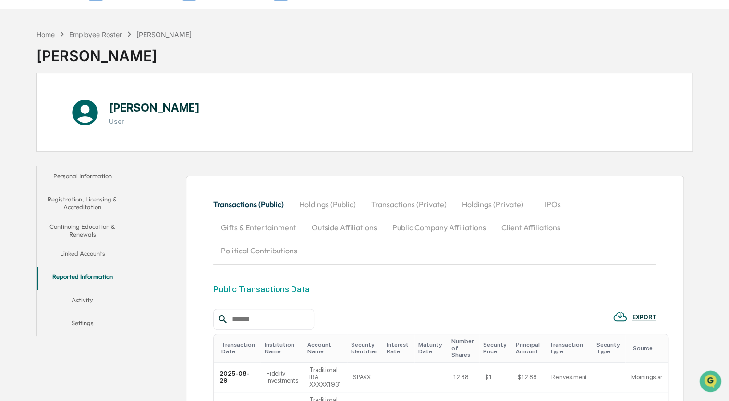
click at [81, 299] on button "Activity" at bounding box center [82, 301] width 91 height 23
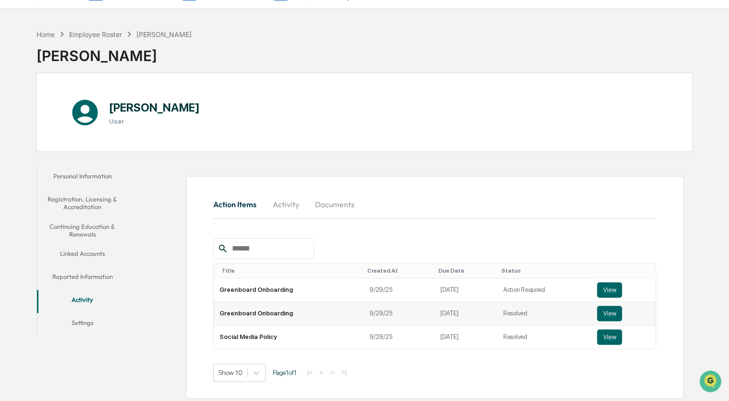
scroll to position [46, 0]
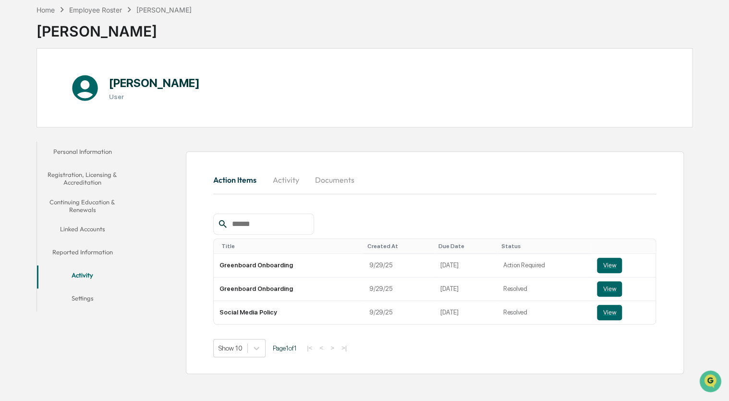
click at [81, 295] on button "Settings" at bounding box center [82, 299] width 91 height 23
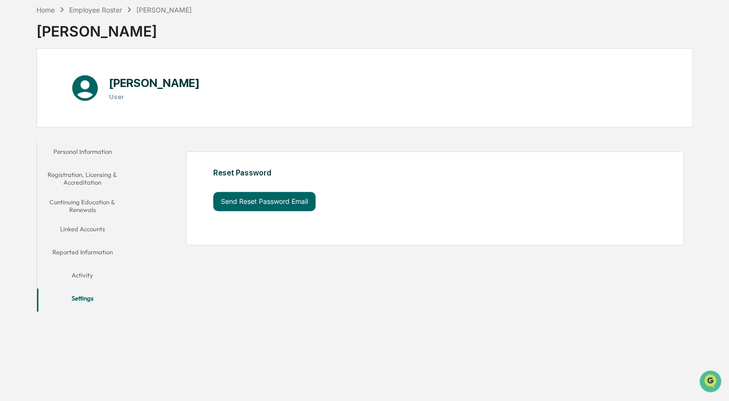
click at [86, 277] on button "Activity" at bounding box center [82, 276] width 91 height 23
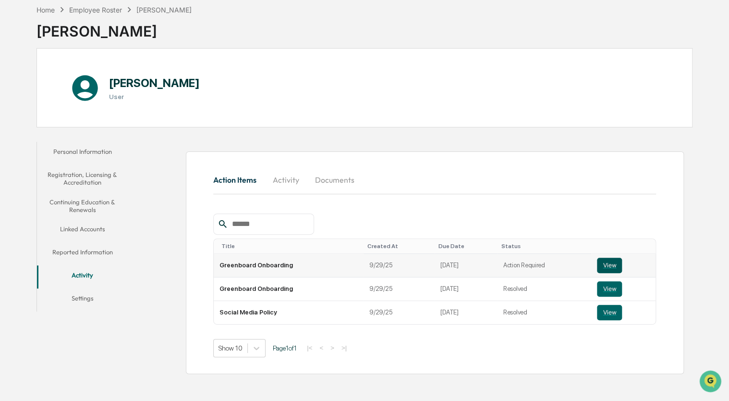
click at [601, 266] on button "View" at bounding box center [609, 264] width 25 height 15
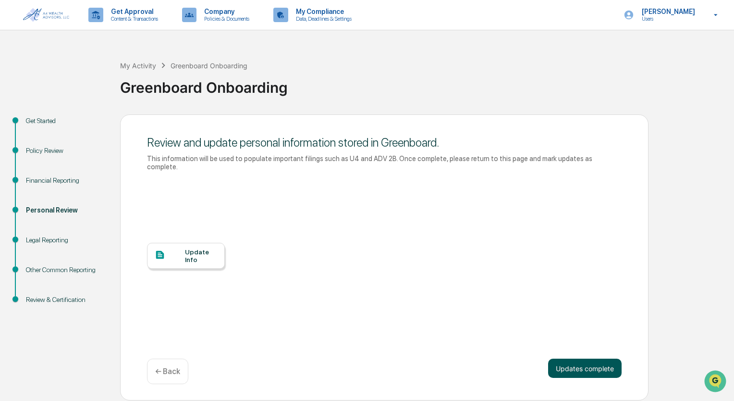
click at [577, 359] on button "Updates complete" at bounding box center [584, 367] width 73 height 19
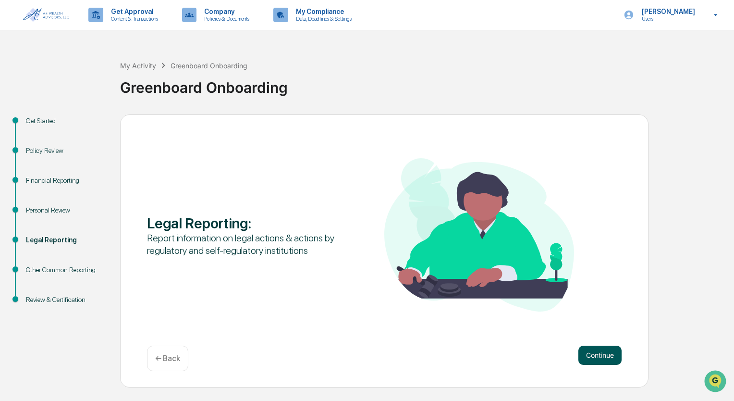
click at [594, 358] on button "Continue" at bounding box center [599, 354] width 43 height 19
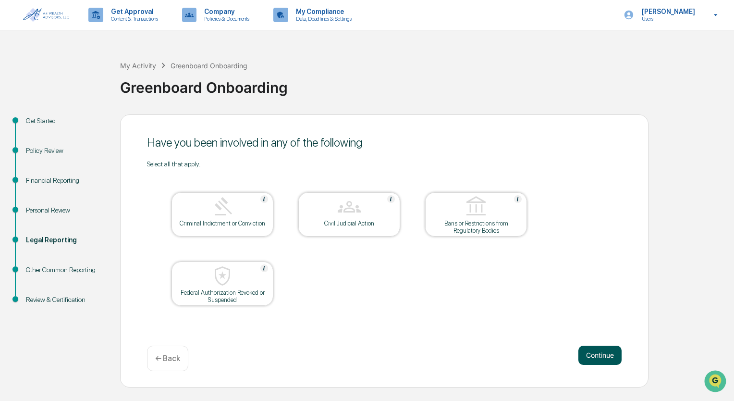
click at [591, 353] on button "Continue" at bounding box center [599, 354] width 43 height 19
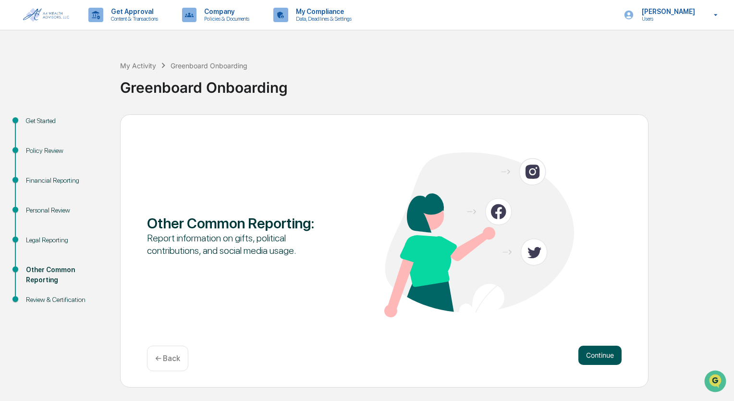
click at [598, 354] on button "Continue" at bounding box center [599, 354] width 43 height 19
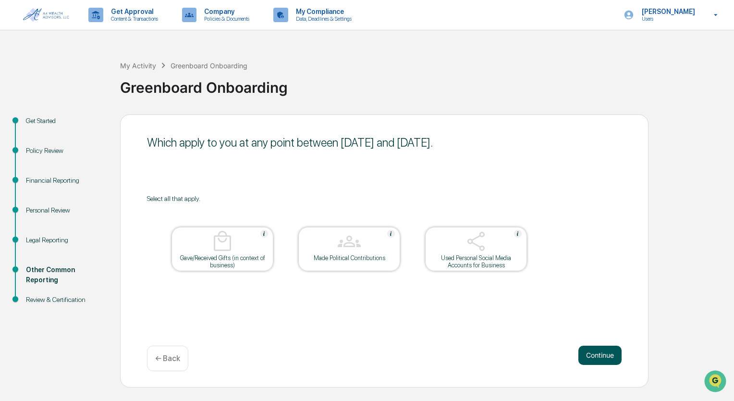
click at [605, 353] on button "Continue" at bounding box center [599, 354] width 43 height 19
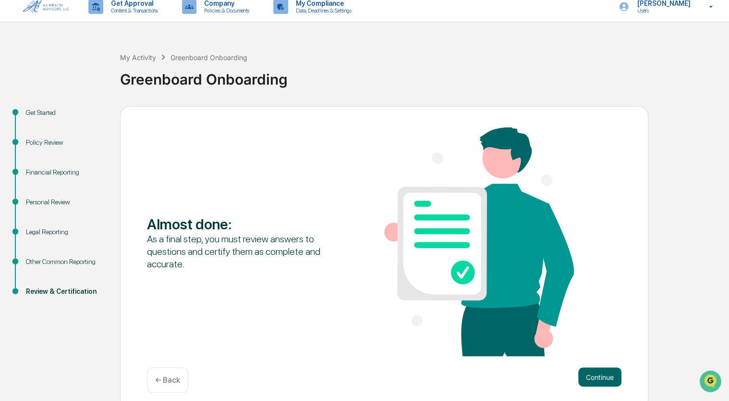
scroll to position [16, 0]
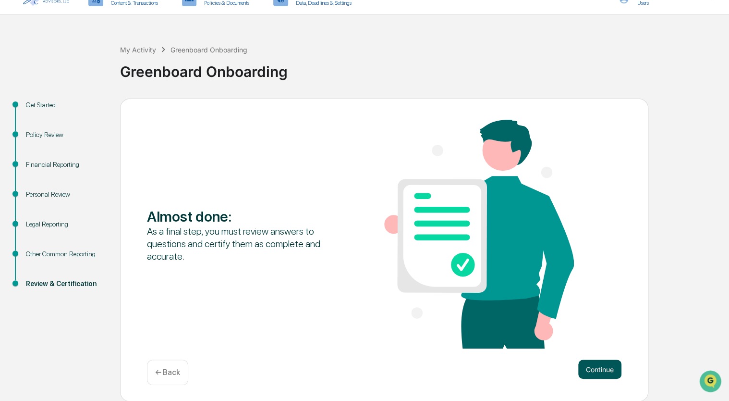
click at [598, 369] on button "Continue" at bounding box center [599, 368] width 43 height 19
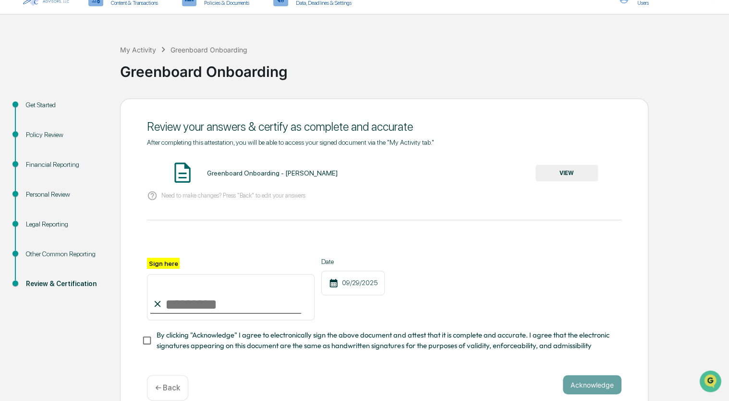
click at [567, 172] on button "VIEW" at bounding box center [567, 173] width 62 height 16
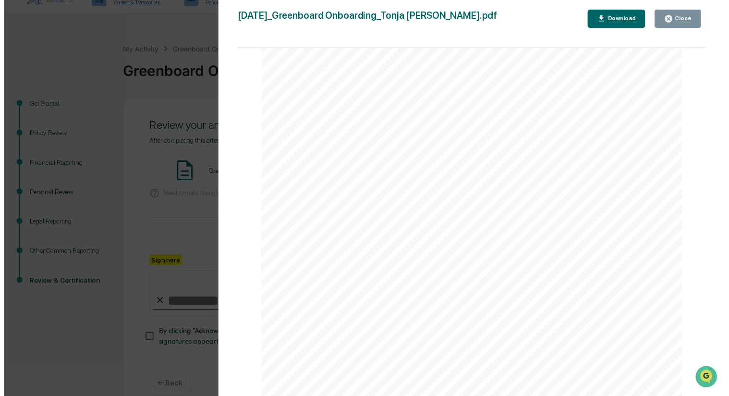
scroll to position [3441, 0]
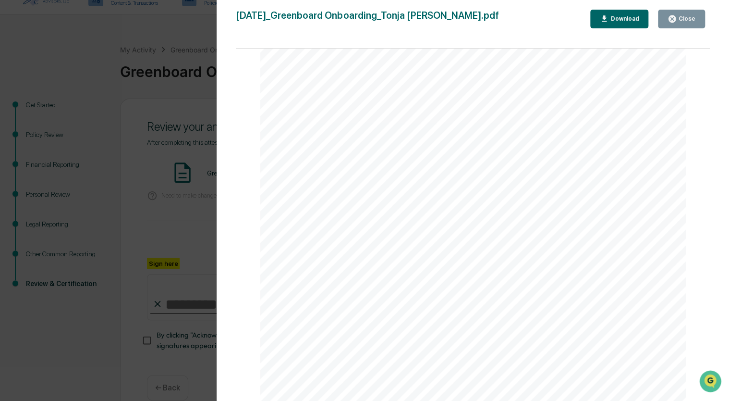
click at [690, 20] on div "Close" at bounding box center [686, 18] width 19 height 7
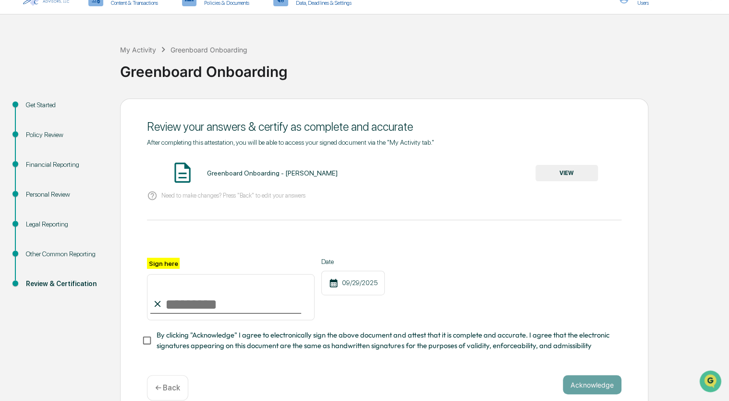
click at [186, 305] on input "Sign here" at bounding box center [231, 297] width 168 height 46
type input "**********"
click at [594, 385] on button "Acknowledge" at bounding box center [592, 384] width 59 height 19
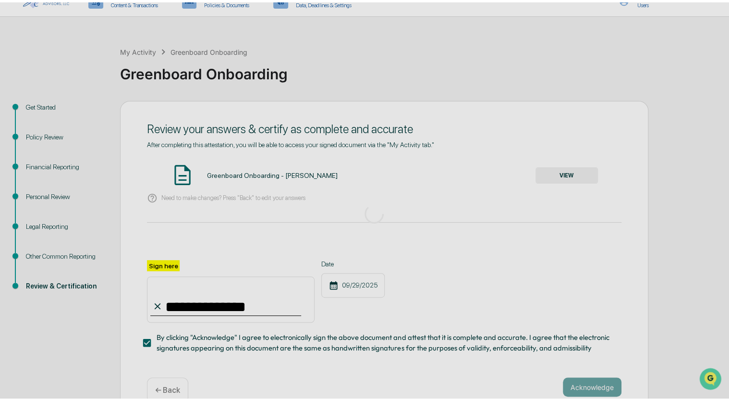
scroll to position [0, 0]
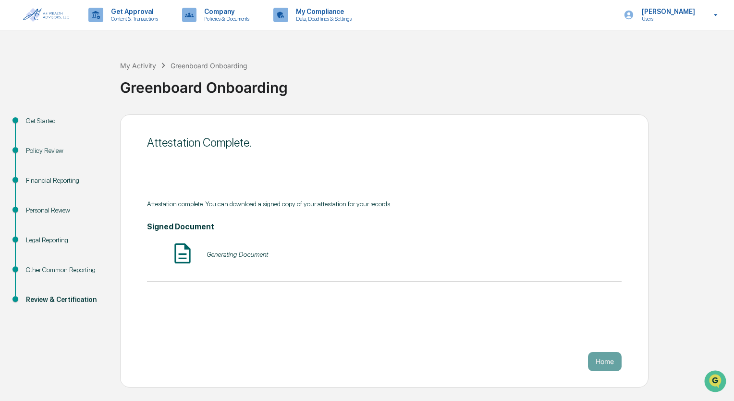
click at [401, 56] on div "My Activity Greenboard Onboarding Greenboard Onboarding" at bounding box center [424, 80] width 609 height 69
click at [594, 353] on button "Home" at bounding box center [605, 361] width 34 height 19
